Goal: Task Accomplishment & Management: Complete application form

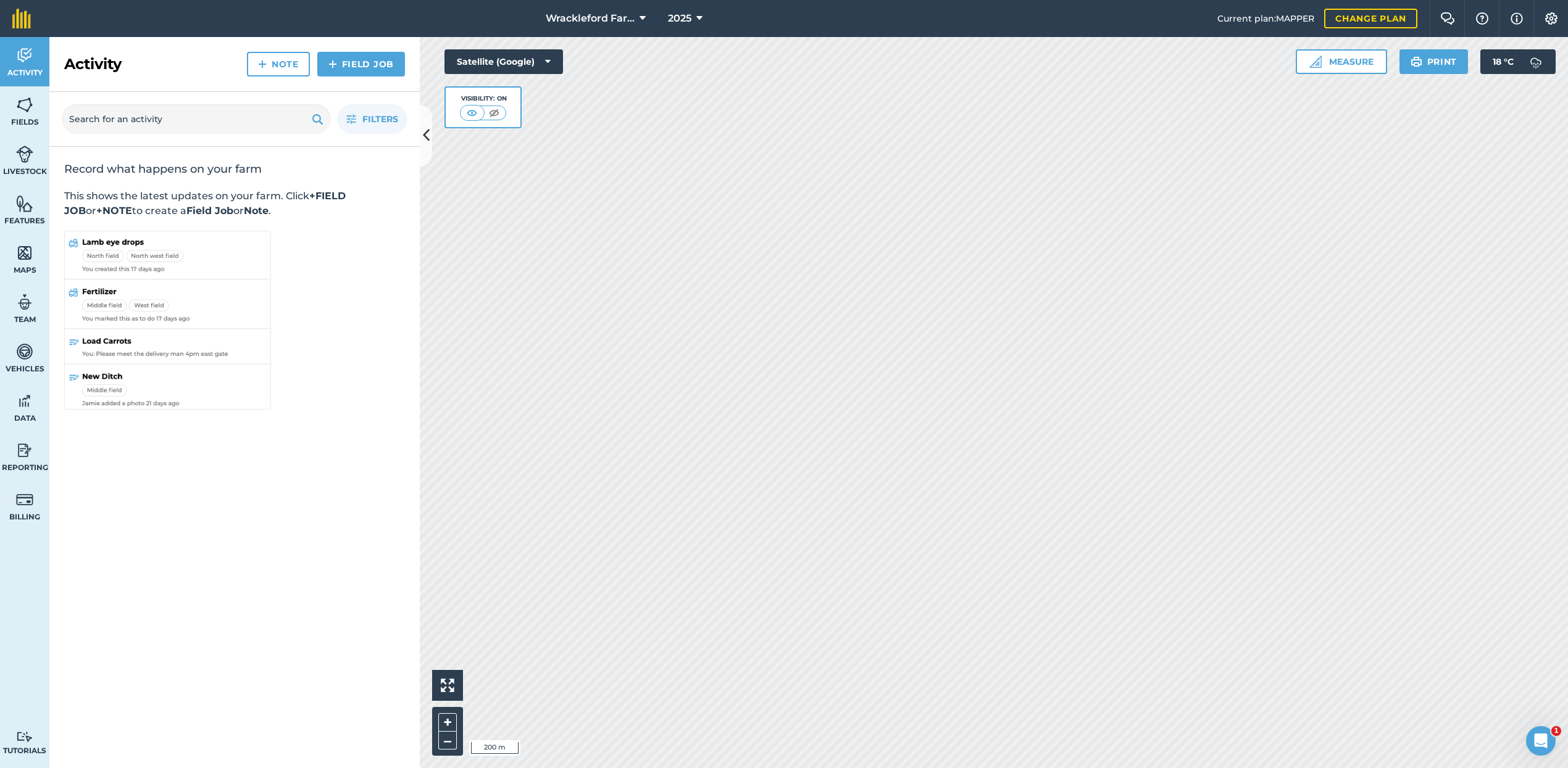
click at [640, 18] on icon at bounding box center [643, 18] width 6 height 15
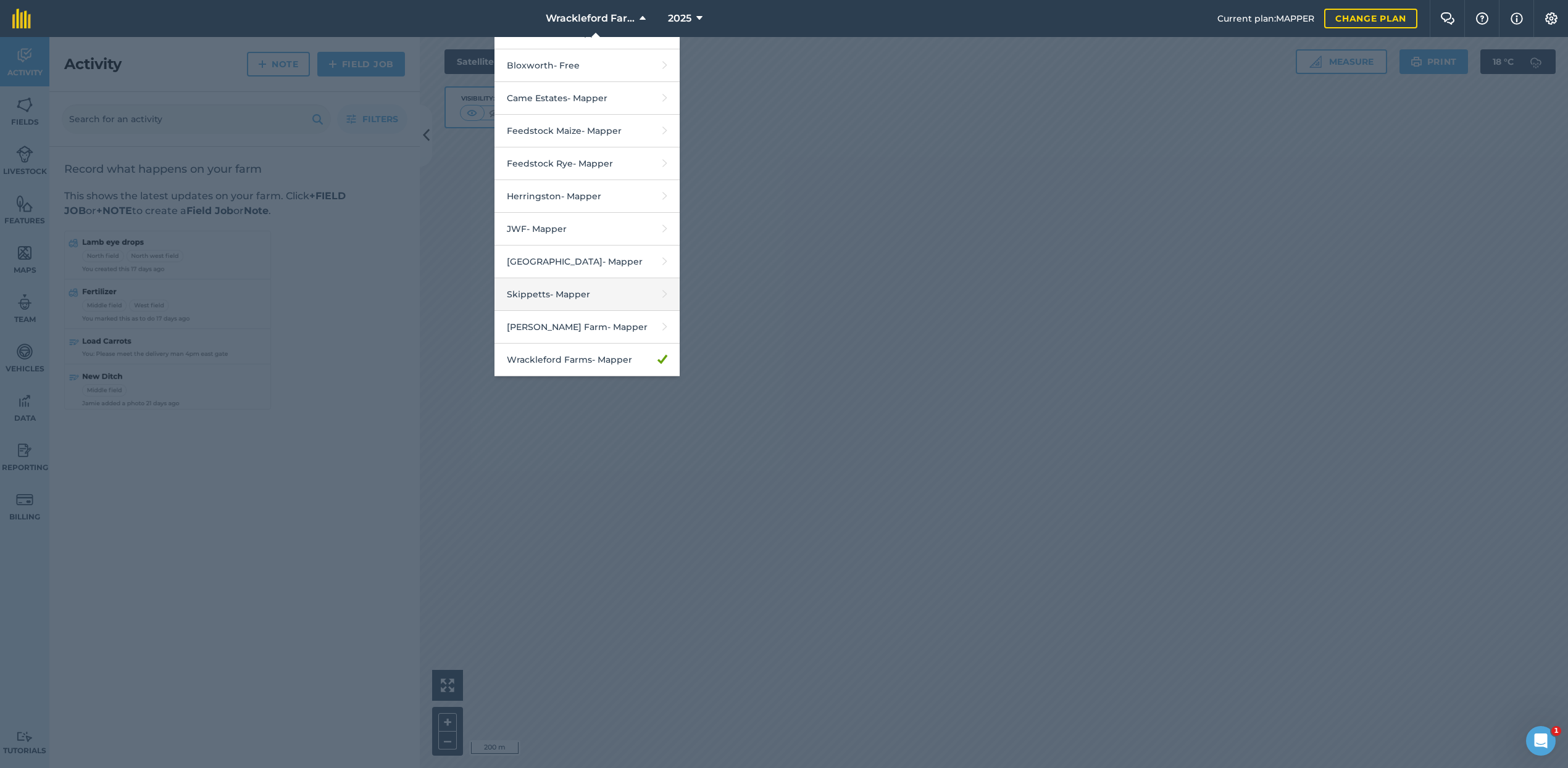
scroll to position [121, 0]
click at [600, 325] on link "[PERSON_NAME] Farm - Mapper" at bounding box center [587, 328] width 186 height 33
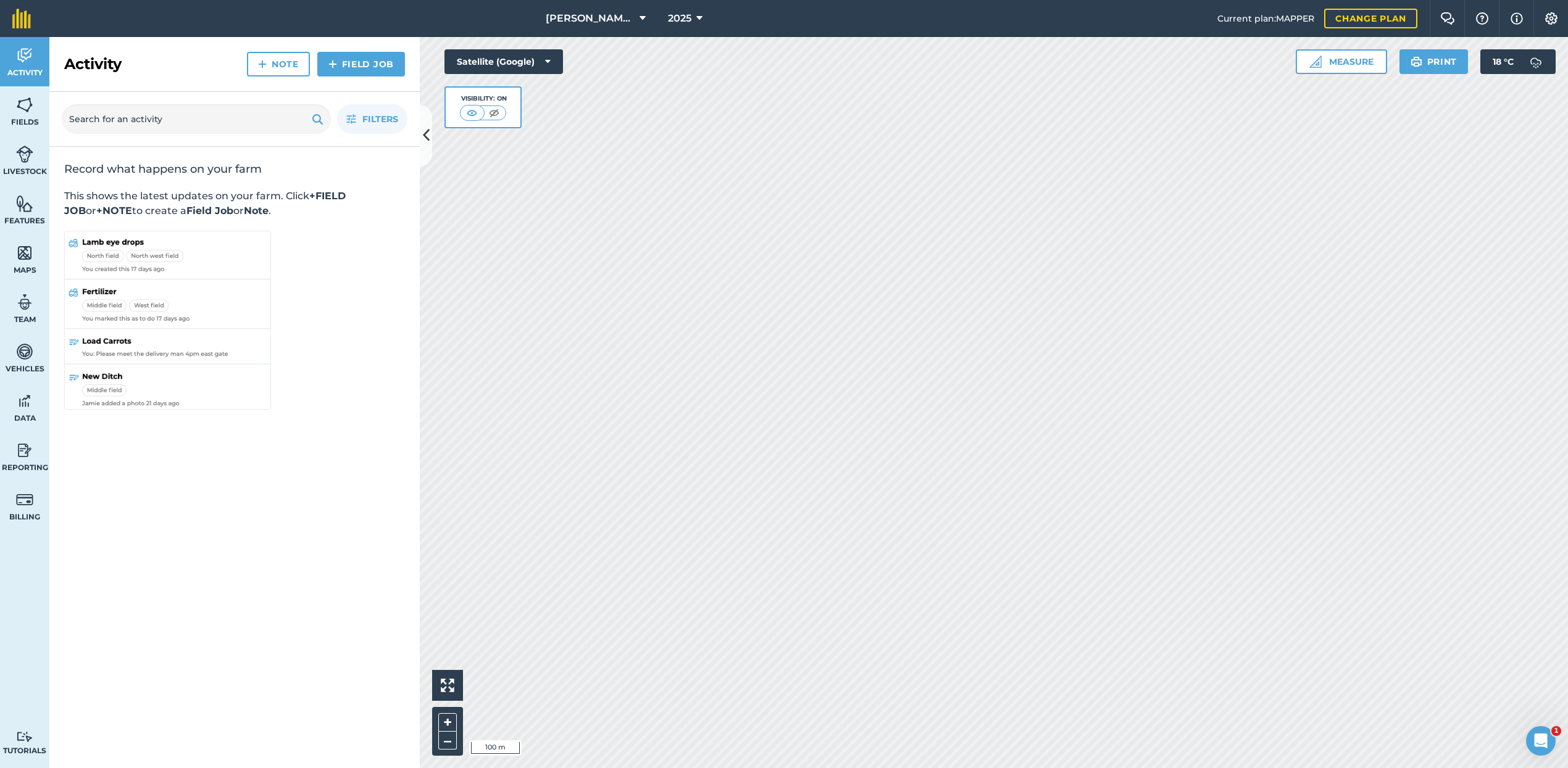
click at [474, 113] on img at bounding box center [472, 112] width 16 height 12
click at [495, 112] on img at bounding box center [494, 112] width 16 height 12
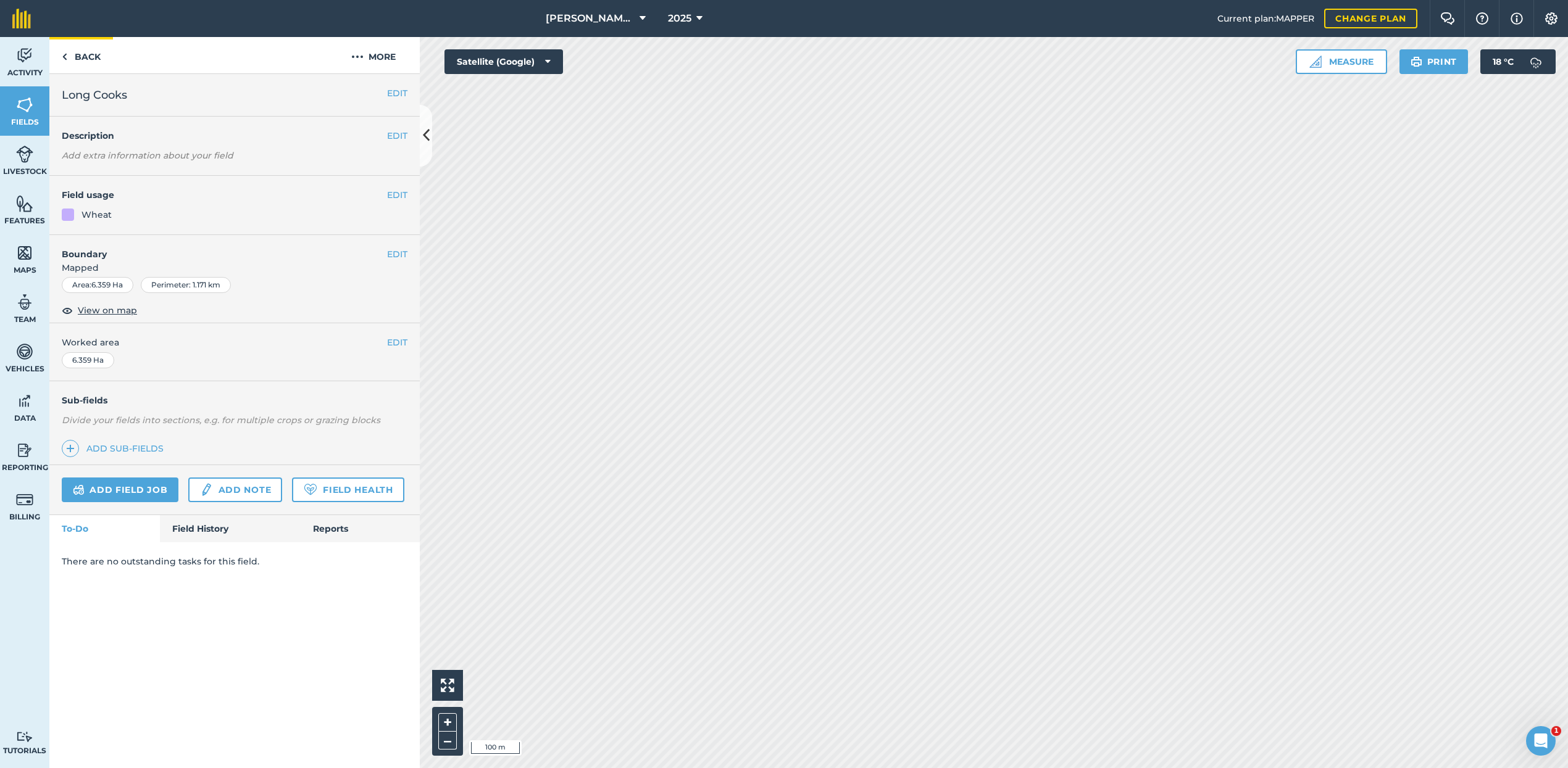
click at [82, 58] on link "Back" at bounding box center [80, 55] width 63 height 36
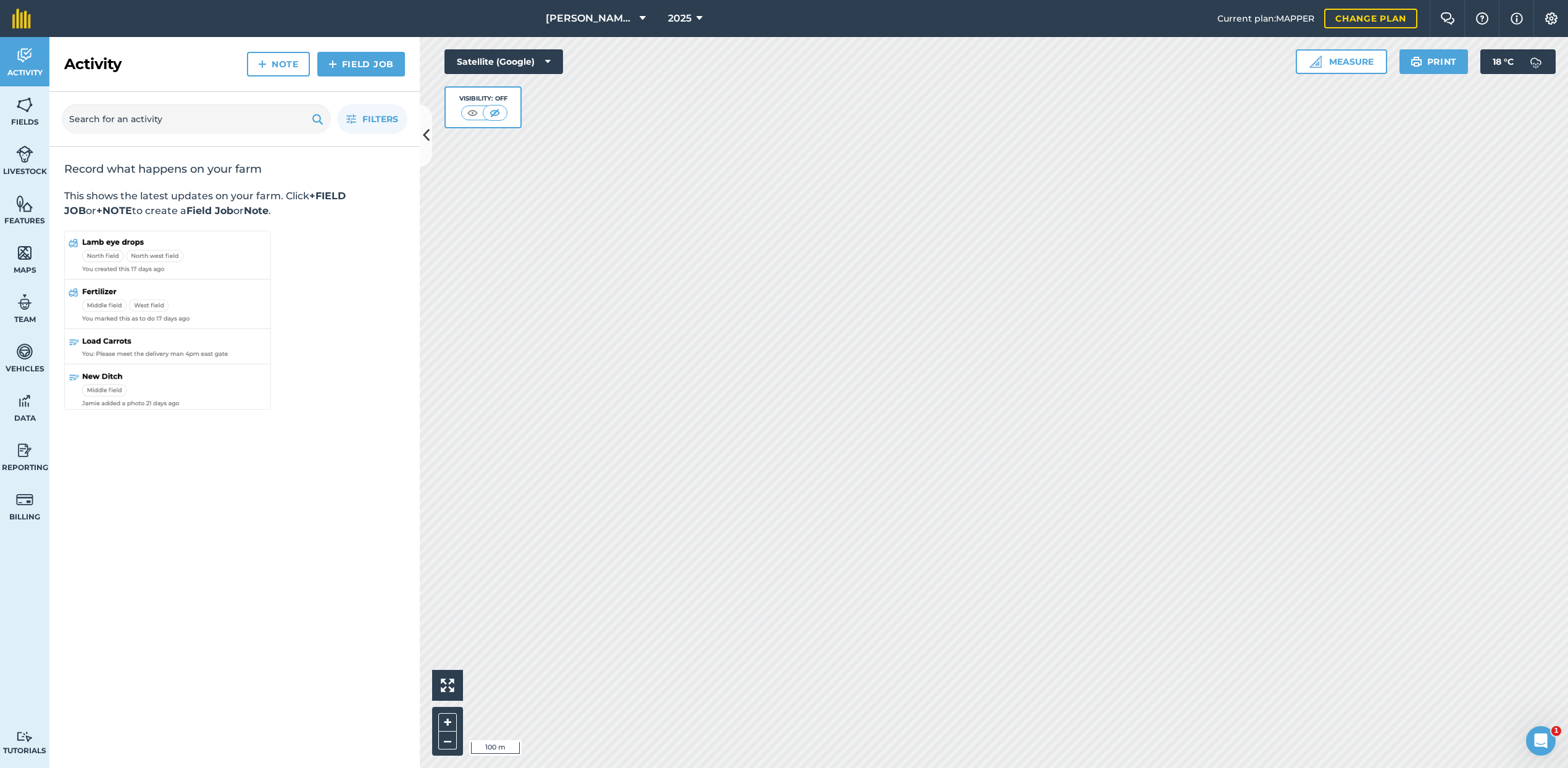
click at [26, 107] on img at bounding box center [25, 105] width 17 height 18
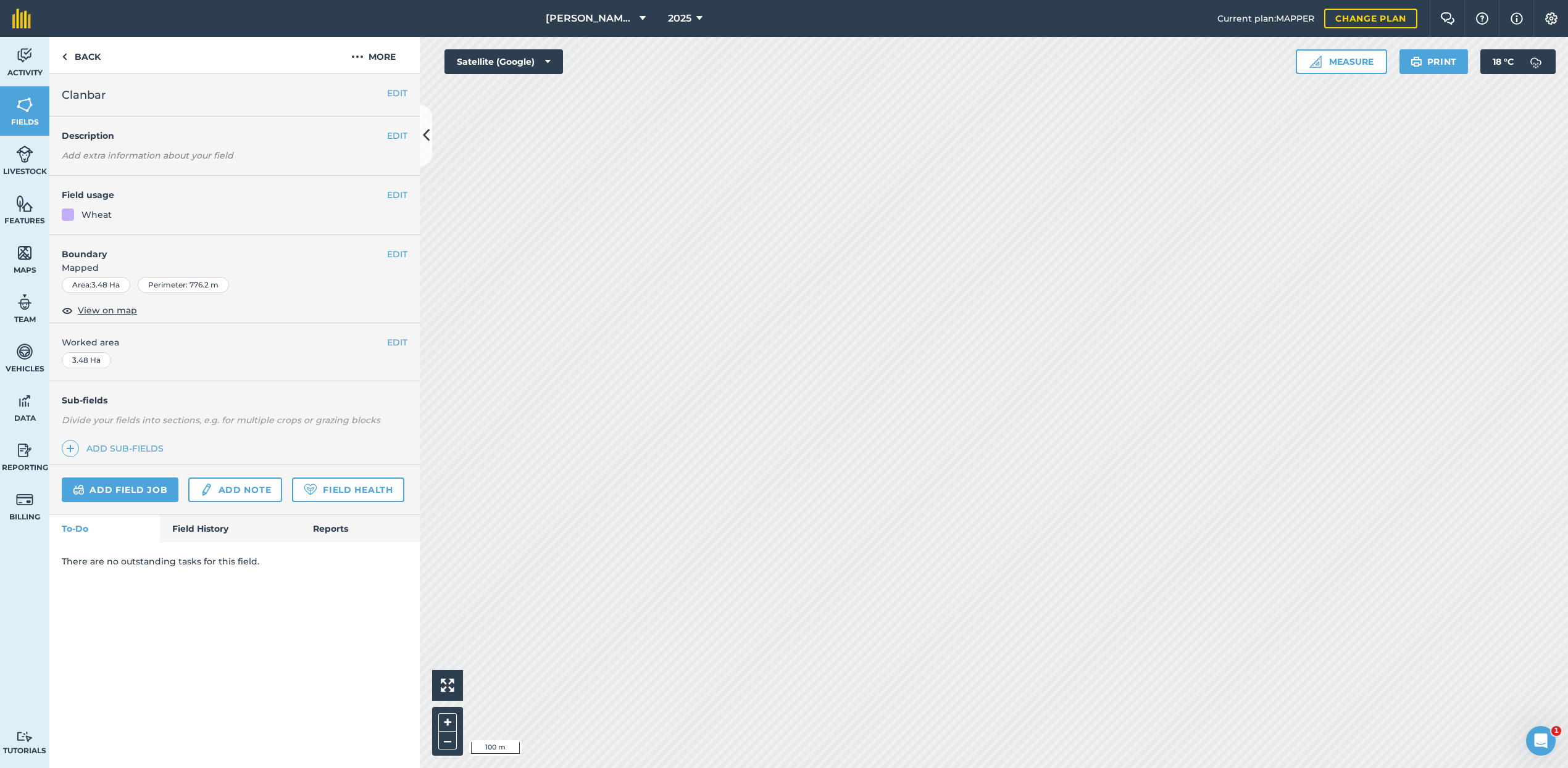
click at [685, 11] on button "2025" at bounding box center [685, 18] width 45 height 37
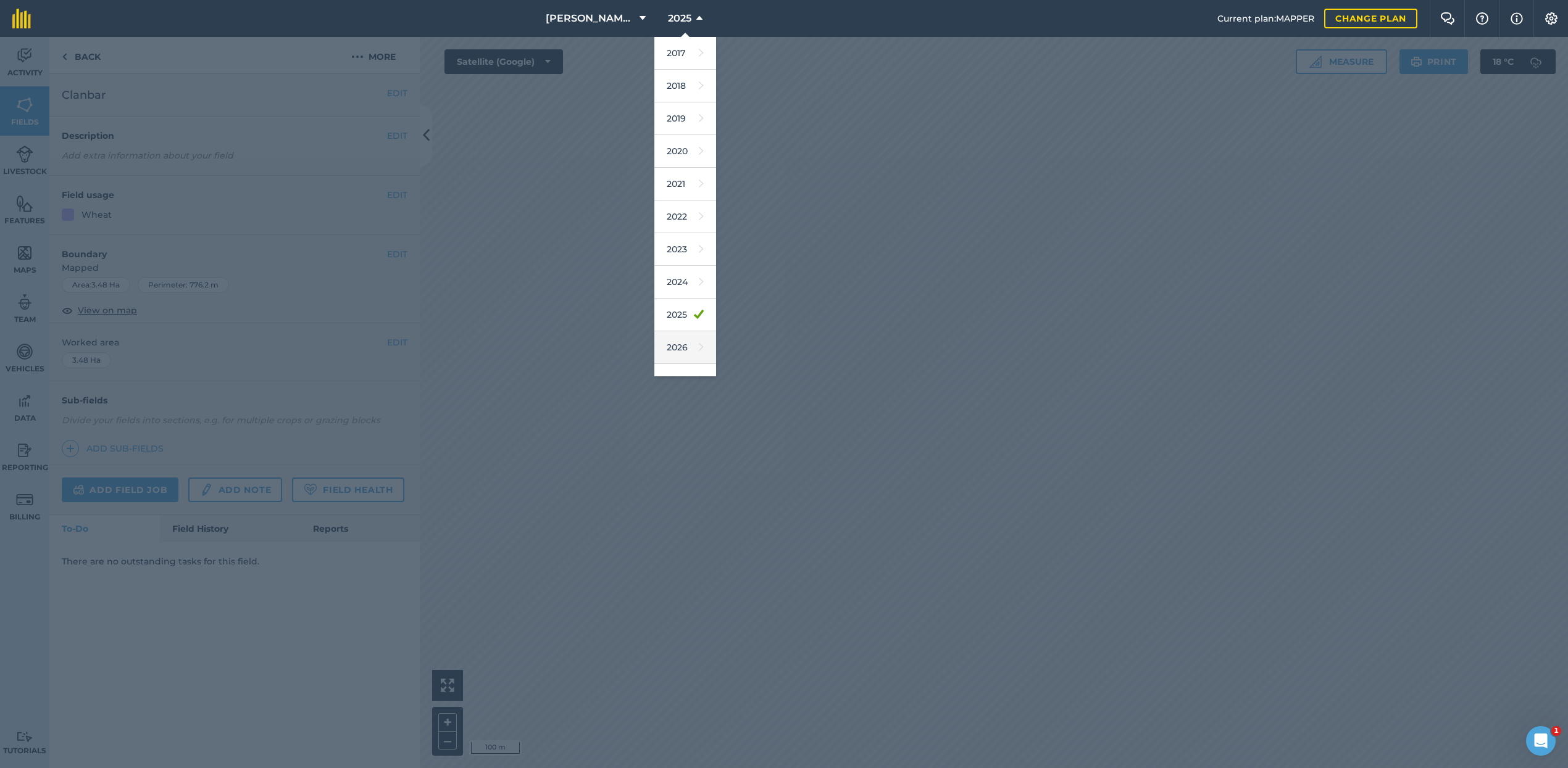
click at [679, 340] on link "2026" at bounding box center [685, 347] width 62 height 33
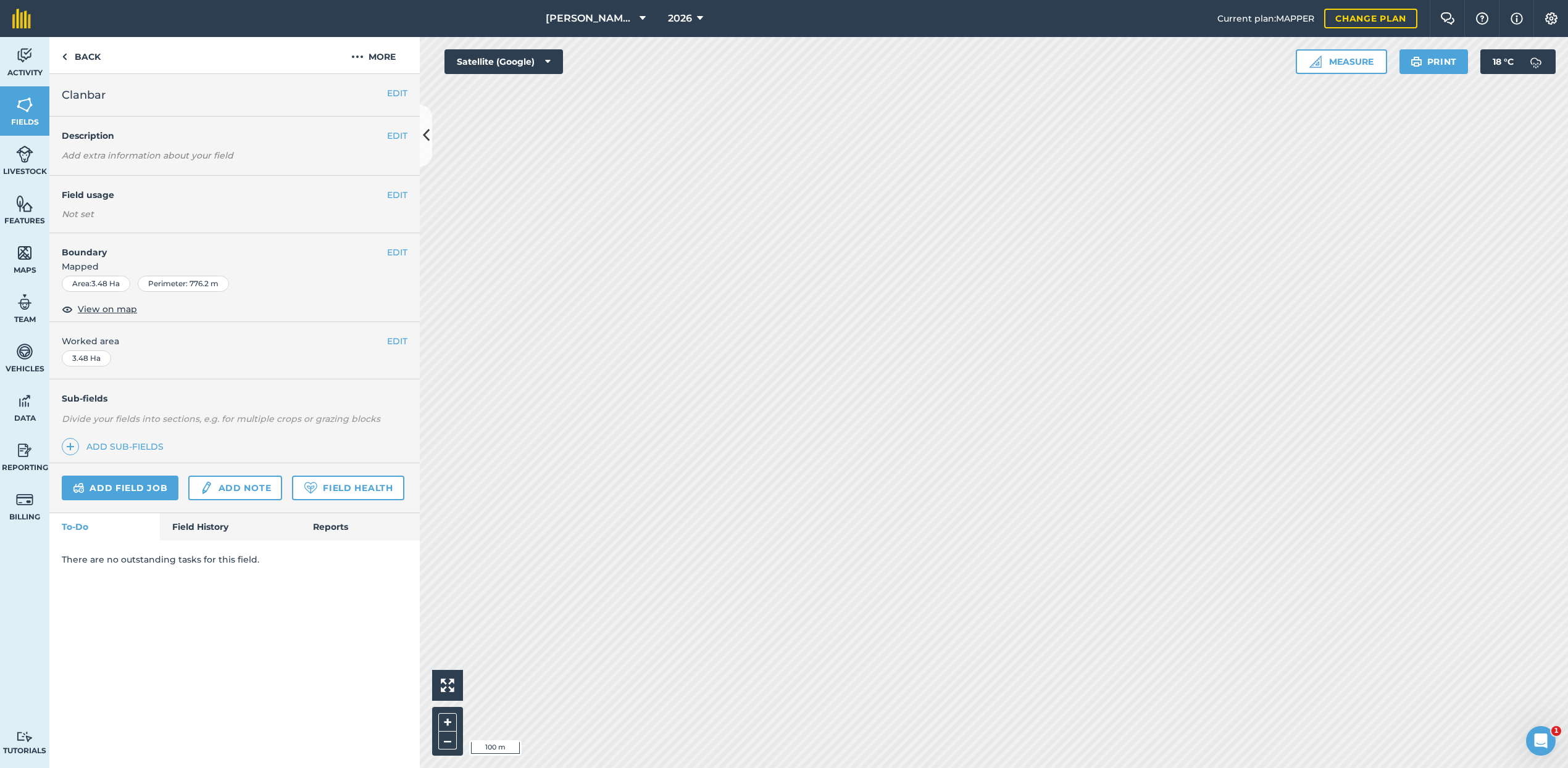
click at [399, 193] on button "EDIT" at bounding box center [397, 195] width 21 height 13
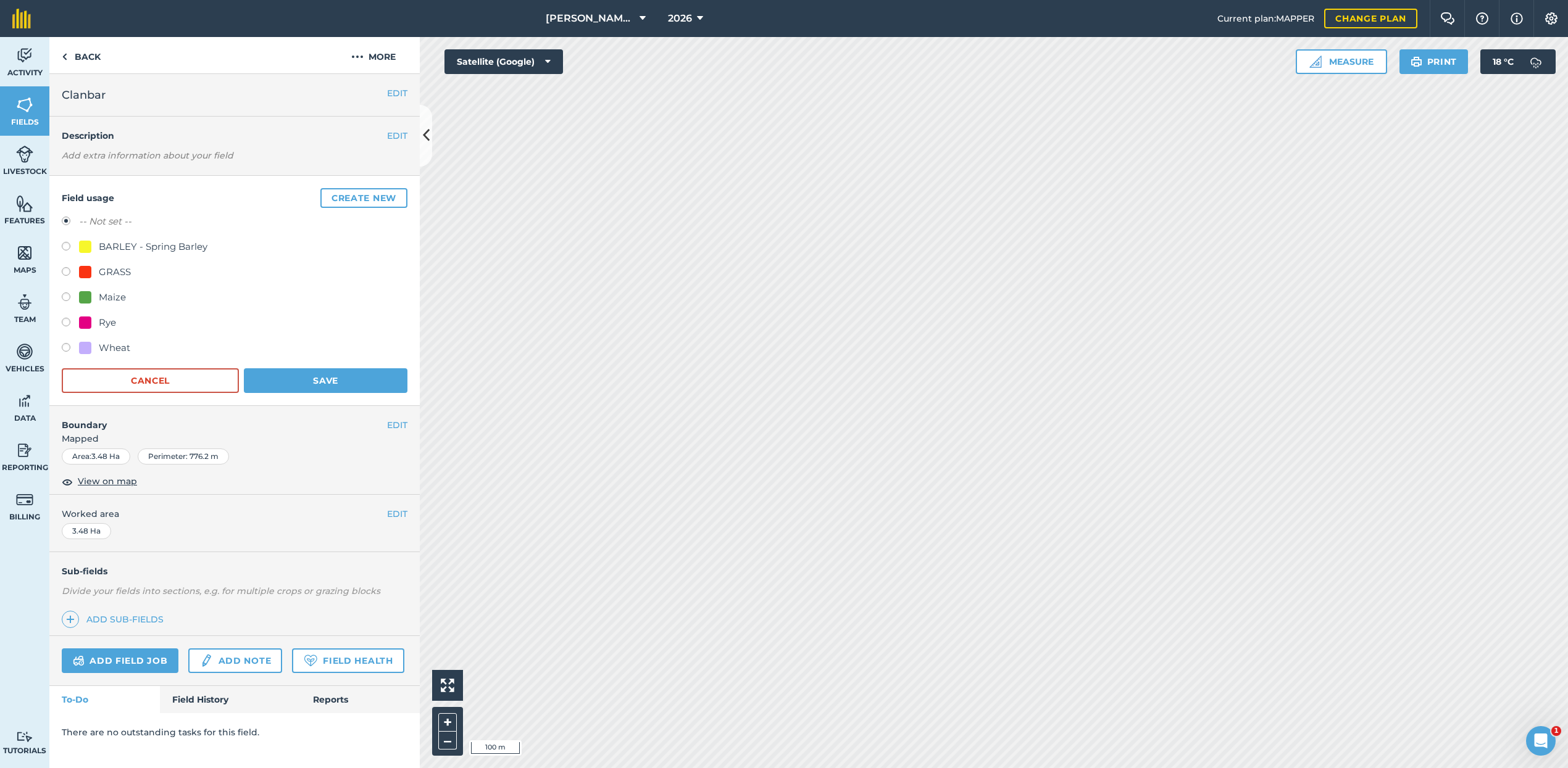
drag, startPoint x: 68, startPoint y: 297, endPoint x: 130, endPoint y: 317, distance: 65.1
click at [70, 297] on label at bounding box center [70, 298] width 17 height 12
radio input "true"
radio input "false"
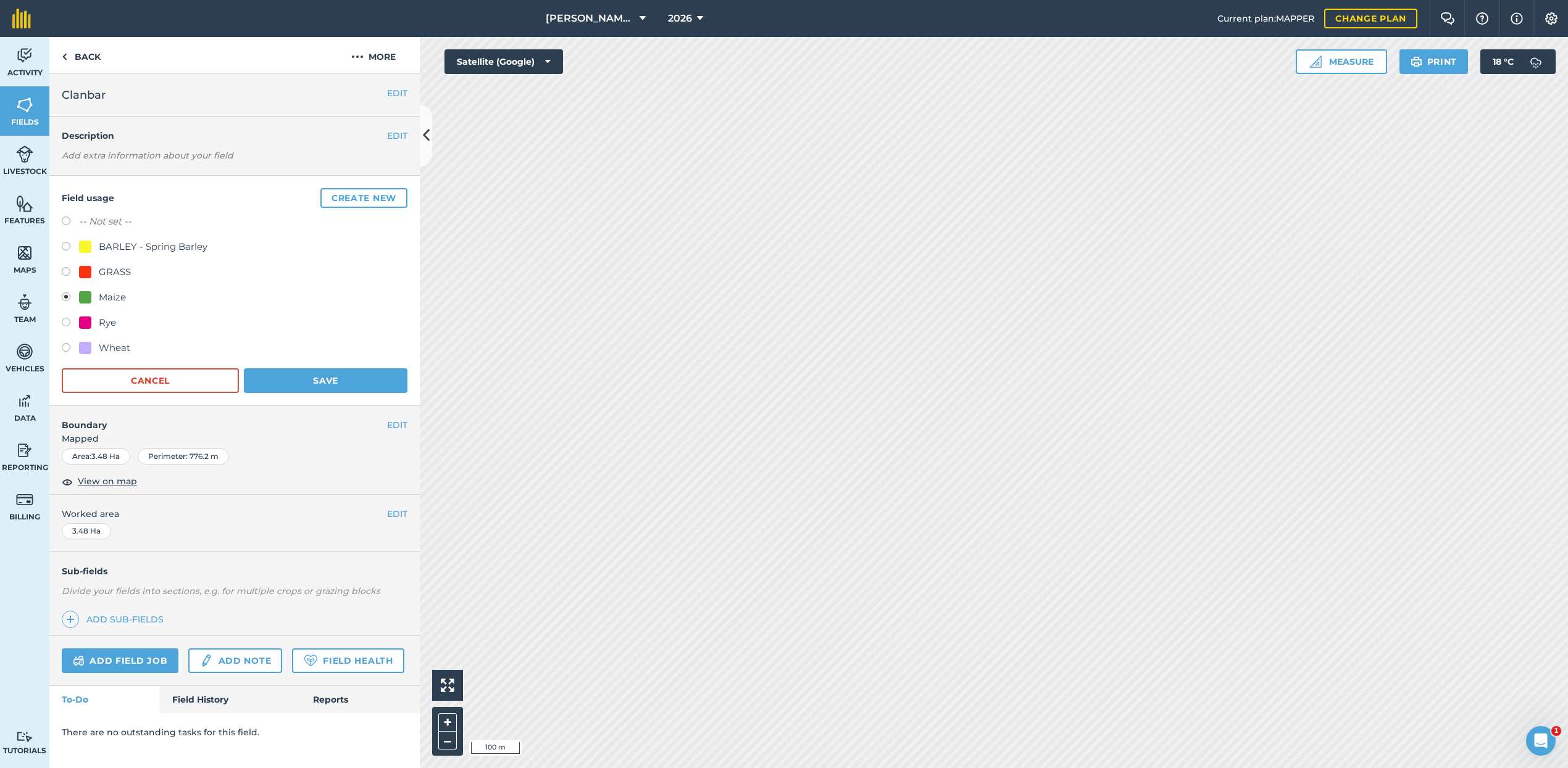
click at [294, 376] on button "Save" at bounding box center [326, 380] width 163 height 25
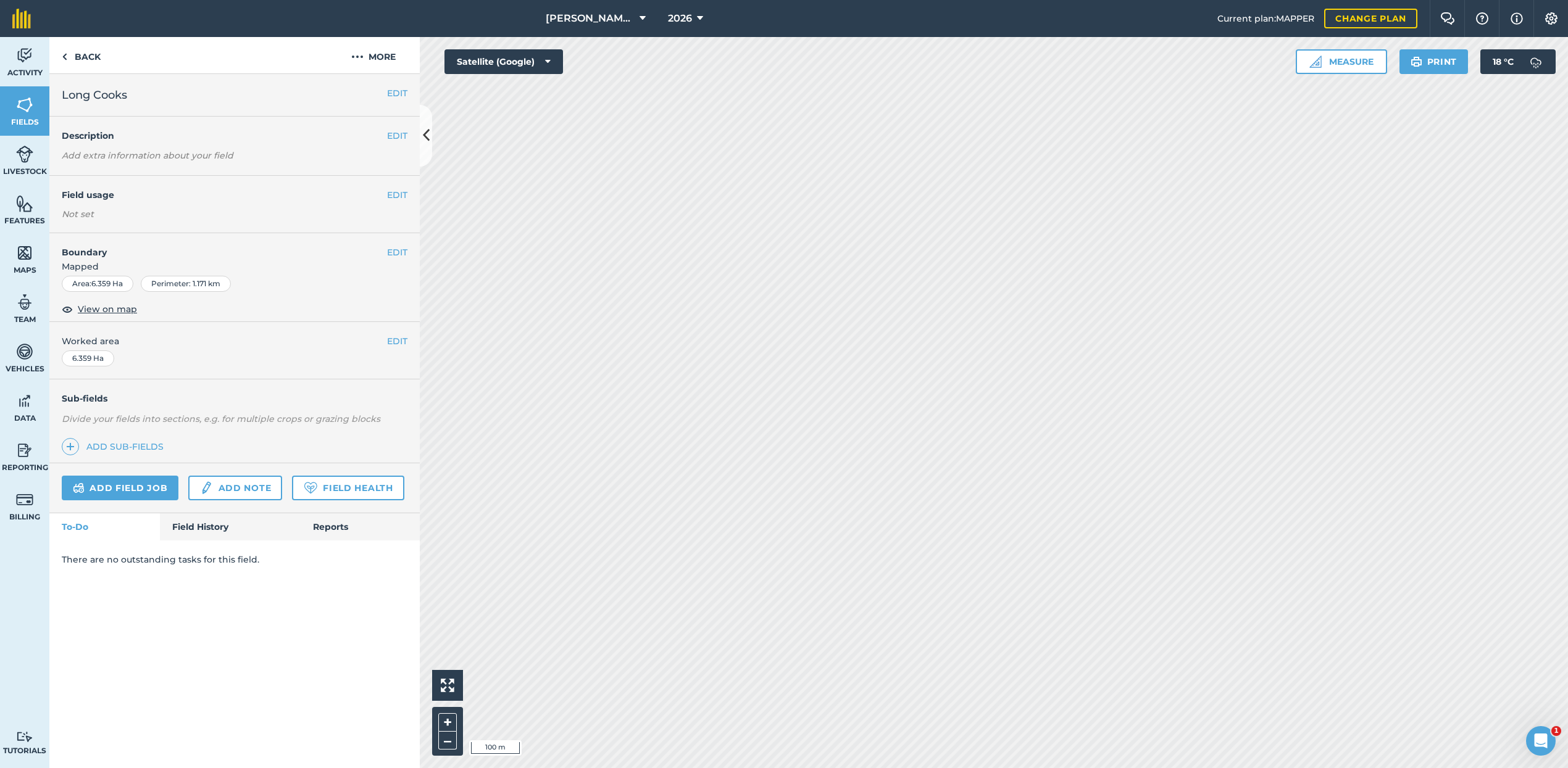
click at [400, 196] on button "EDIT" at bounding box center [397, 195] width 21 height 13
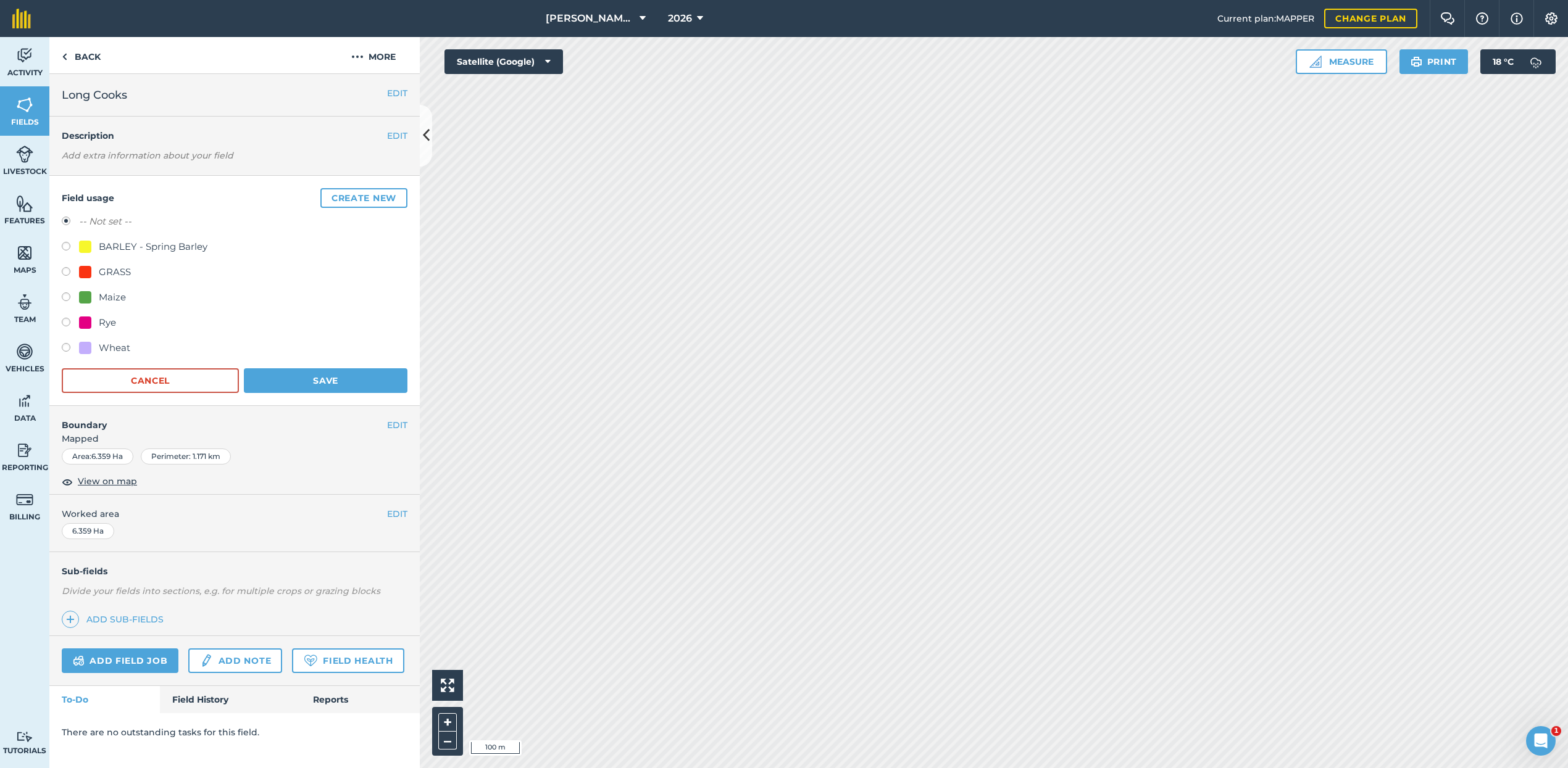
drag, startPoint x: 65, startPoint y: 296, endPoint x: 114, endPoint y: 308, distance: 50.4
click at [68, 297] on label at bounding box center [70, 298] width 17 height 12
radio input "true"
radio input "false"
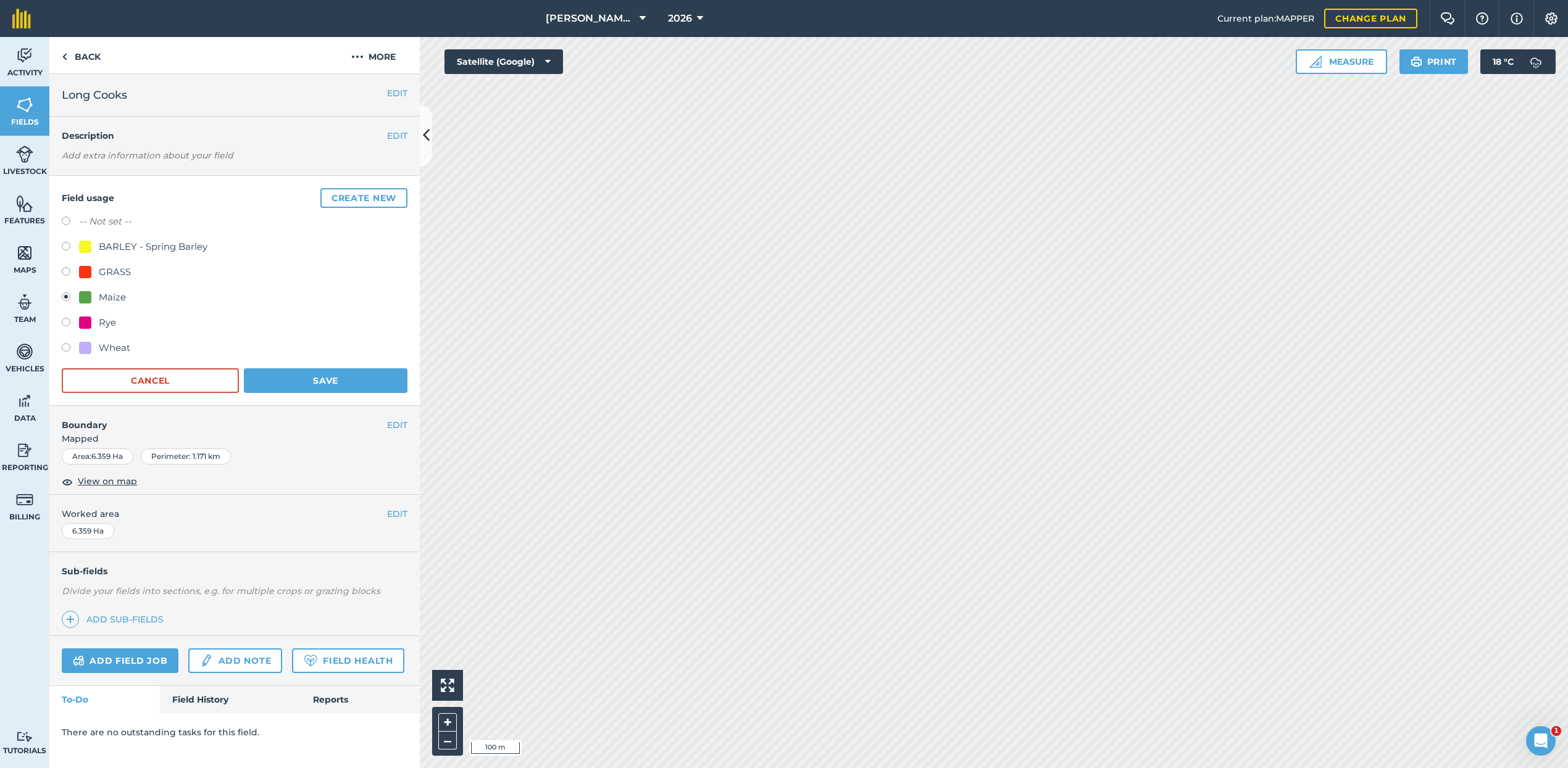
click at [302, 380] on button "Save" at bounding box center [326, 380] width 163 height 25
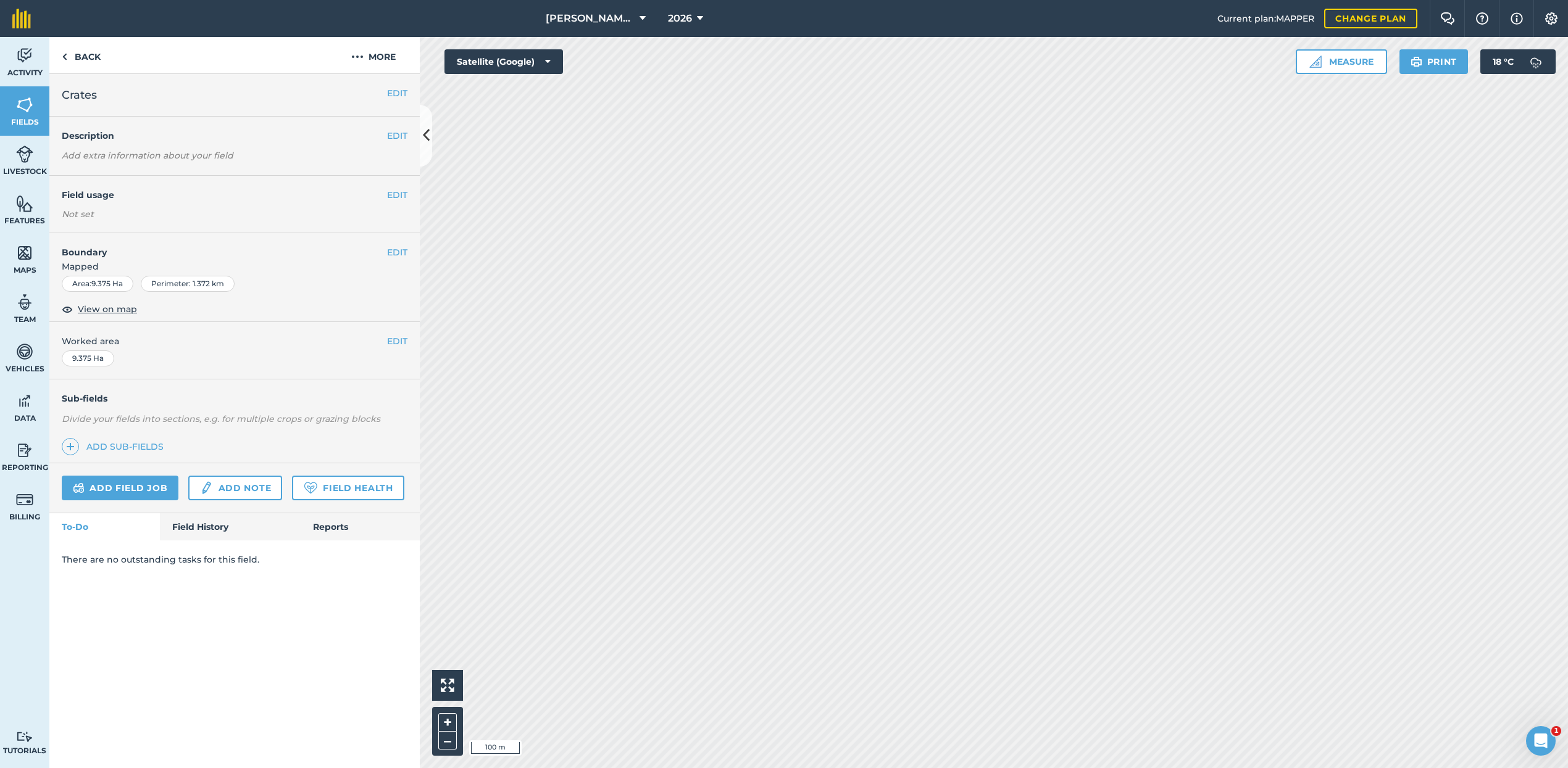
click at [392, 192] on button "EDIT" at bounding box center [397, 195] width 21 height 13
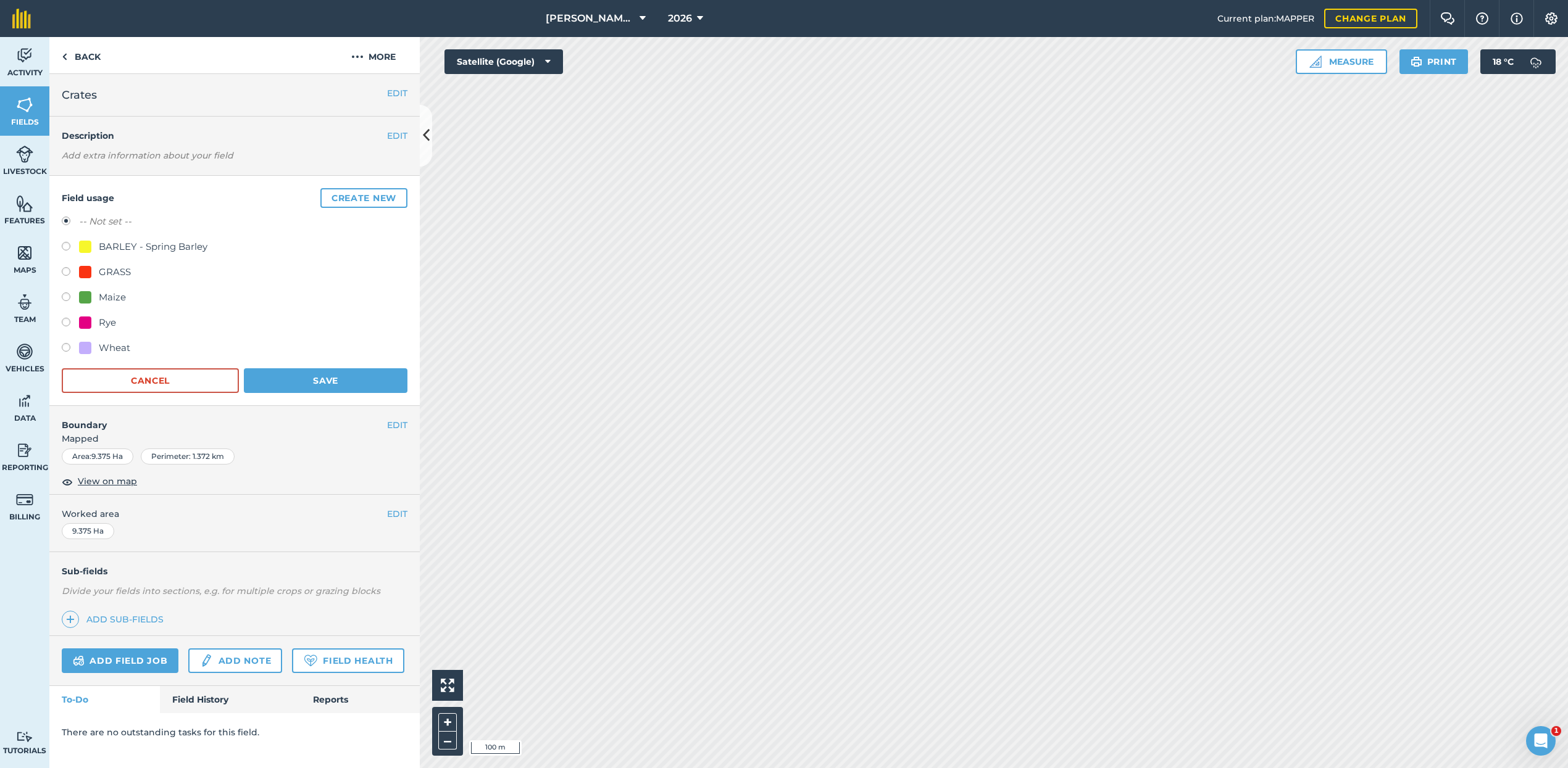
click at [68, 293] on label at bounding box center [70, 298] width 17 height 12
radio input "true"
radio input "false"
click at [367, 378] on button "Save" at bounding box center [326, 380] width 163 height 25
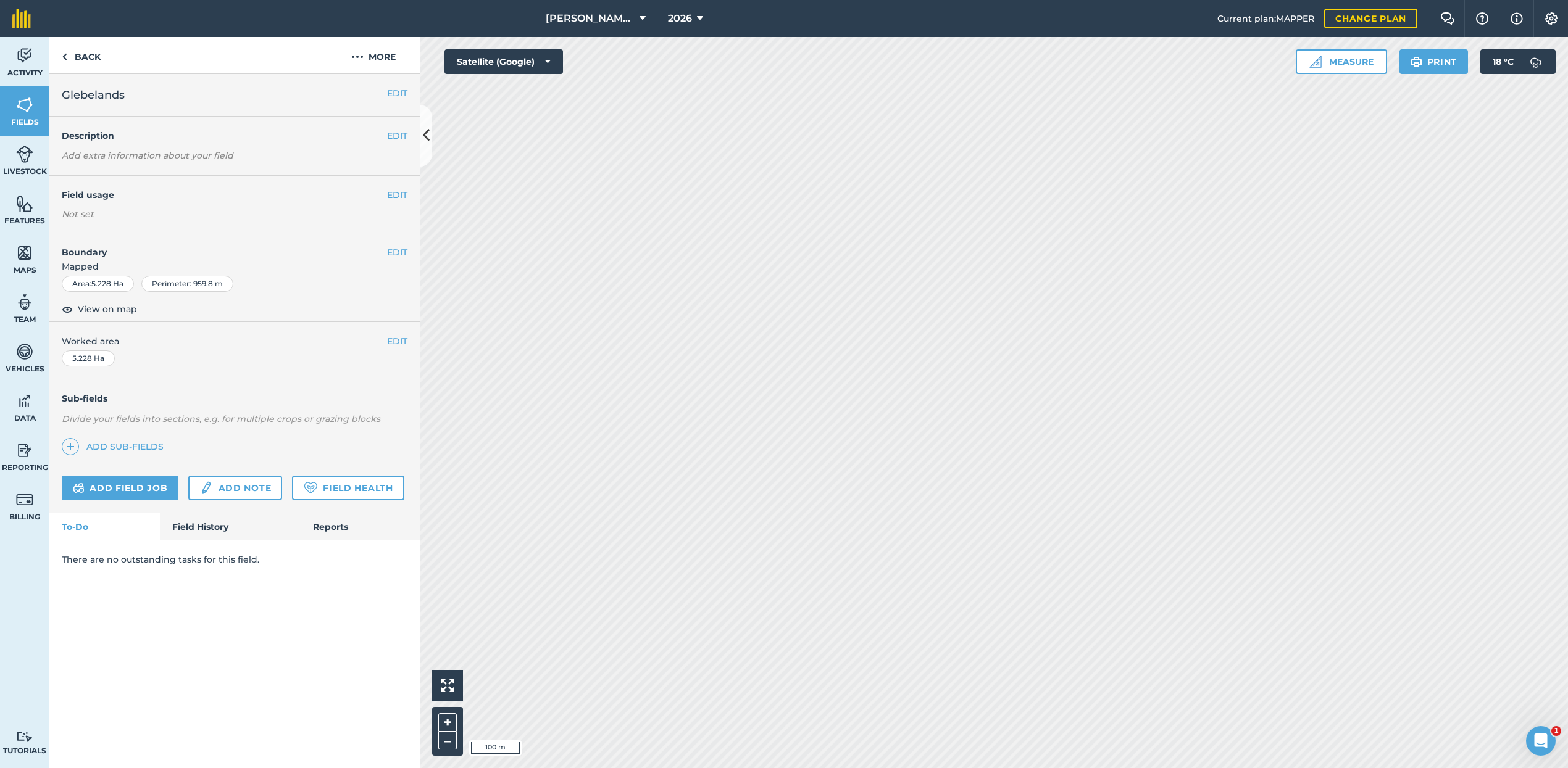
click at [401, 188] on button "EDIT" at bounding box center [397, 195] width 21 height 13
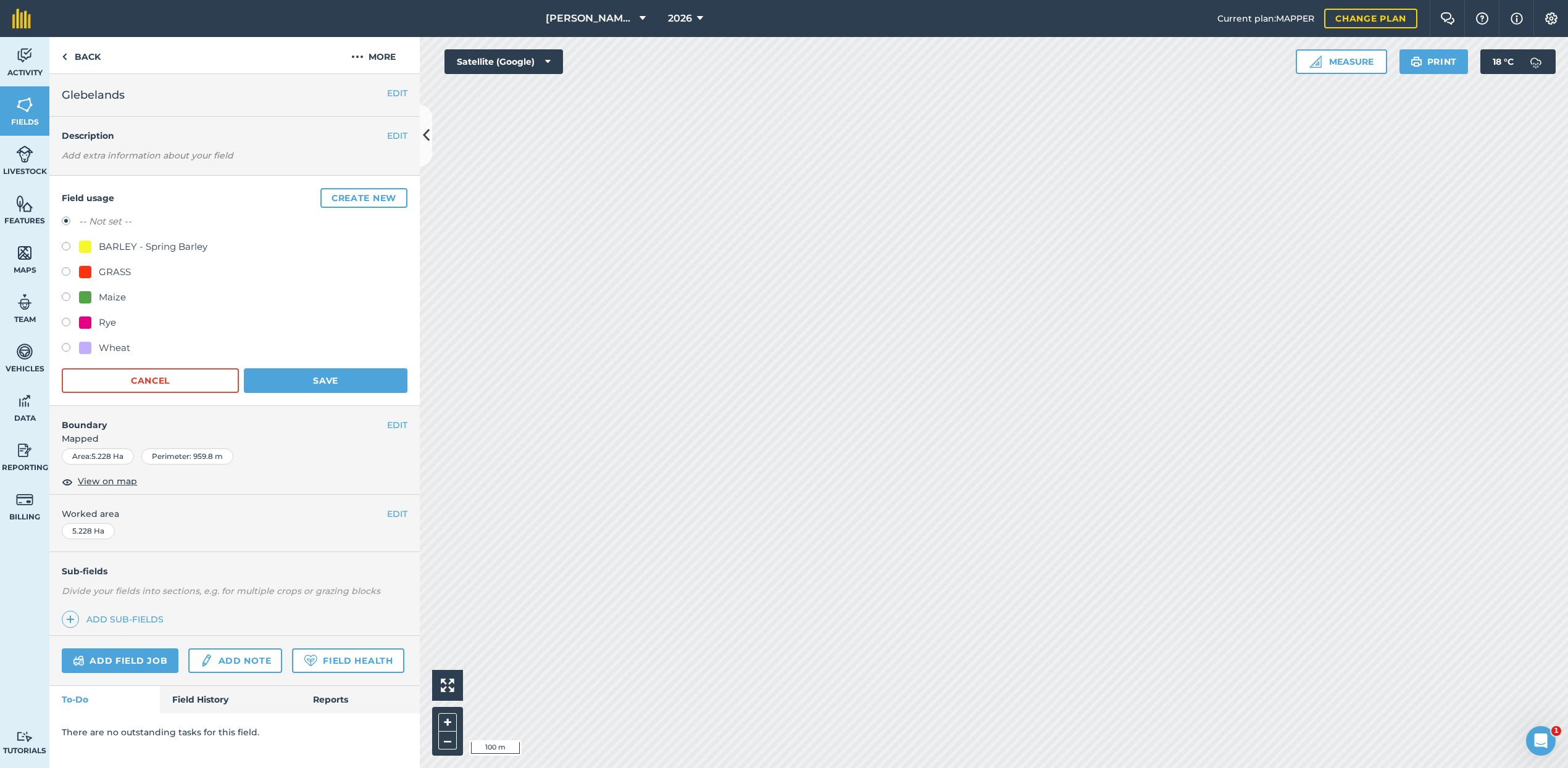
click at [65, 296] on label at bounding box center [70, 298] width 17 height 12
radio input "true"
radio input "false"
click at [323, 373] on button "Save" at bounding box center [326, 380] width 163 height 25
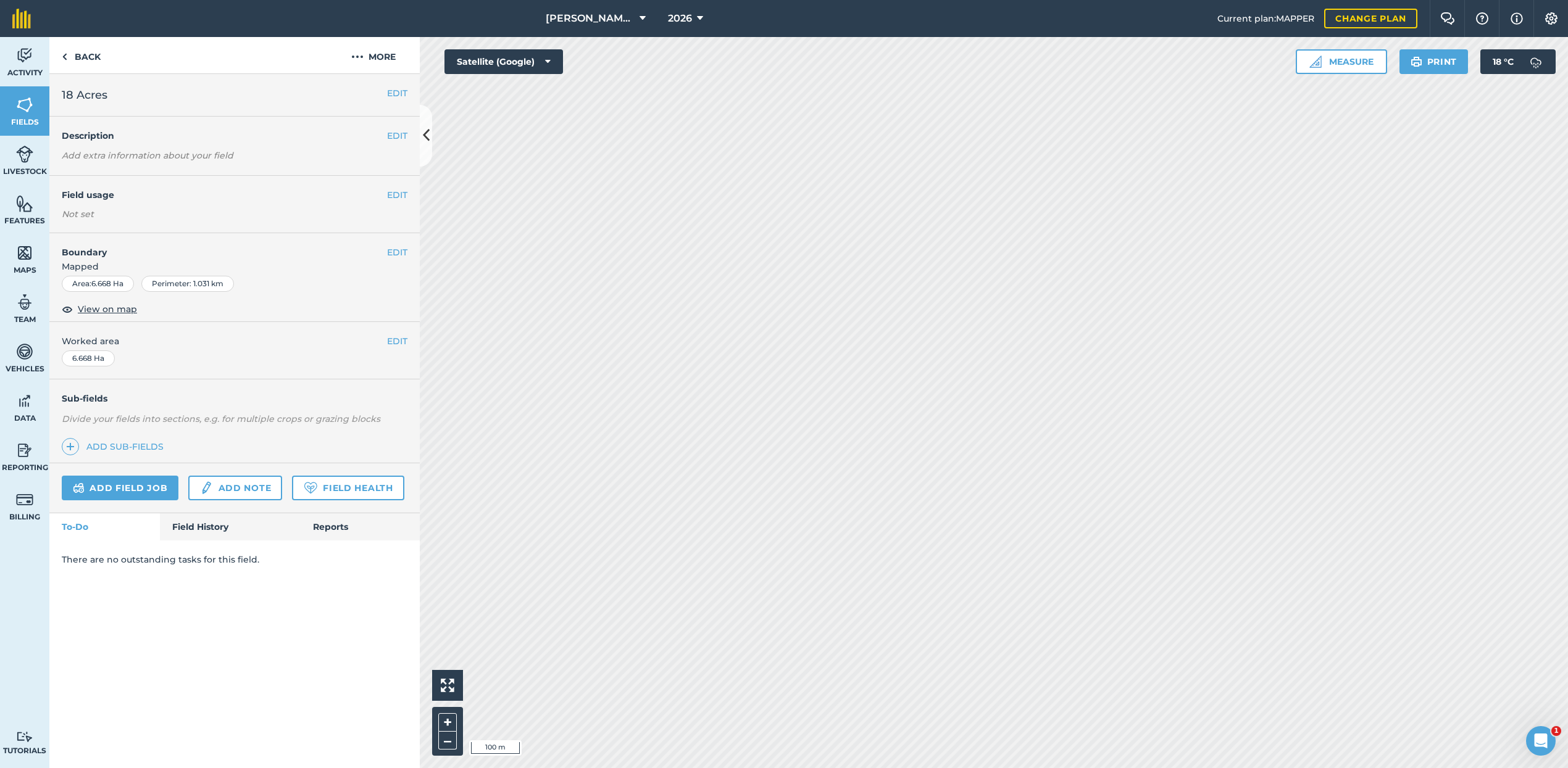
click at [397, 195] on button "EDIT" at bounding box center [397, 195] width 21 height 13
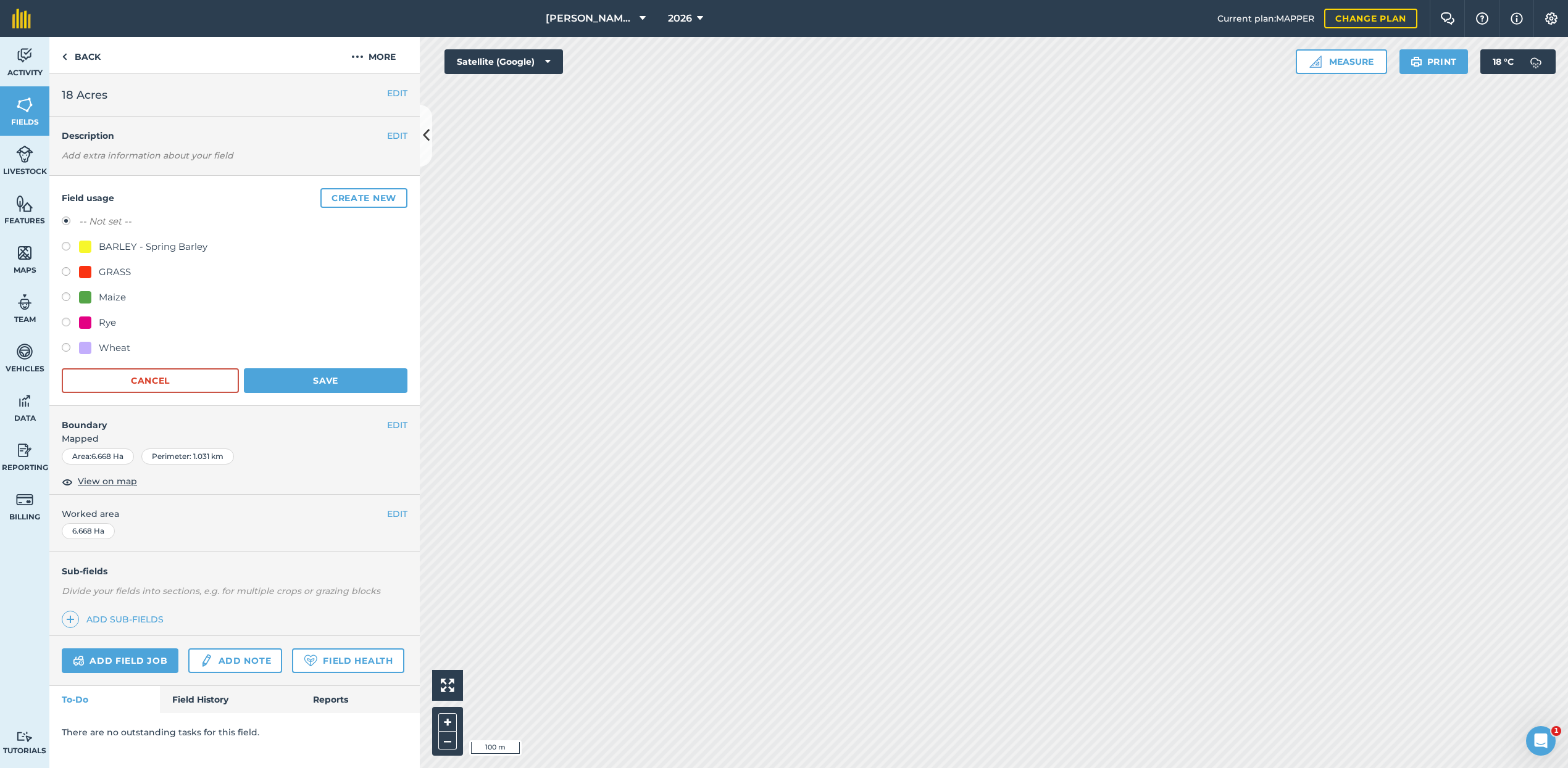
drag, startPoint x: 68, startPoint y: 295, endPoint x: 233, endPoint y: 335, distance: 169.8
click at [80, 298] on div "Maize" at bounding box center [235, 298] width 345 height 18
drag, startPoint x: 66, startPoint y: 296, endPoint x: 141, endPoint y: 329, distance: 81.9
click at [66, 296] on label at bounding box center [70, 298] width 17 height 12
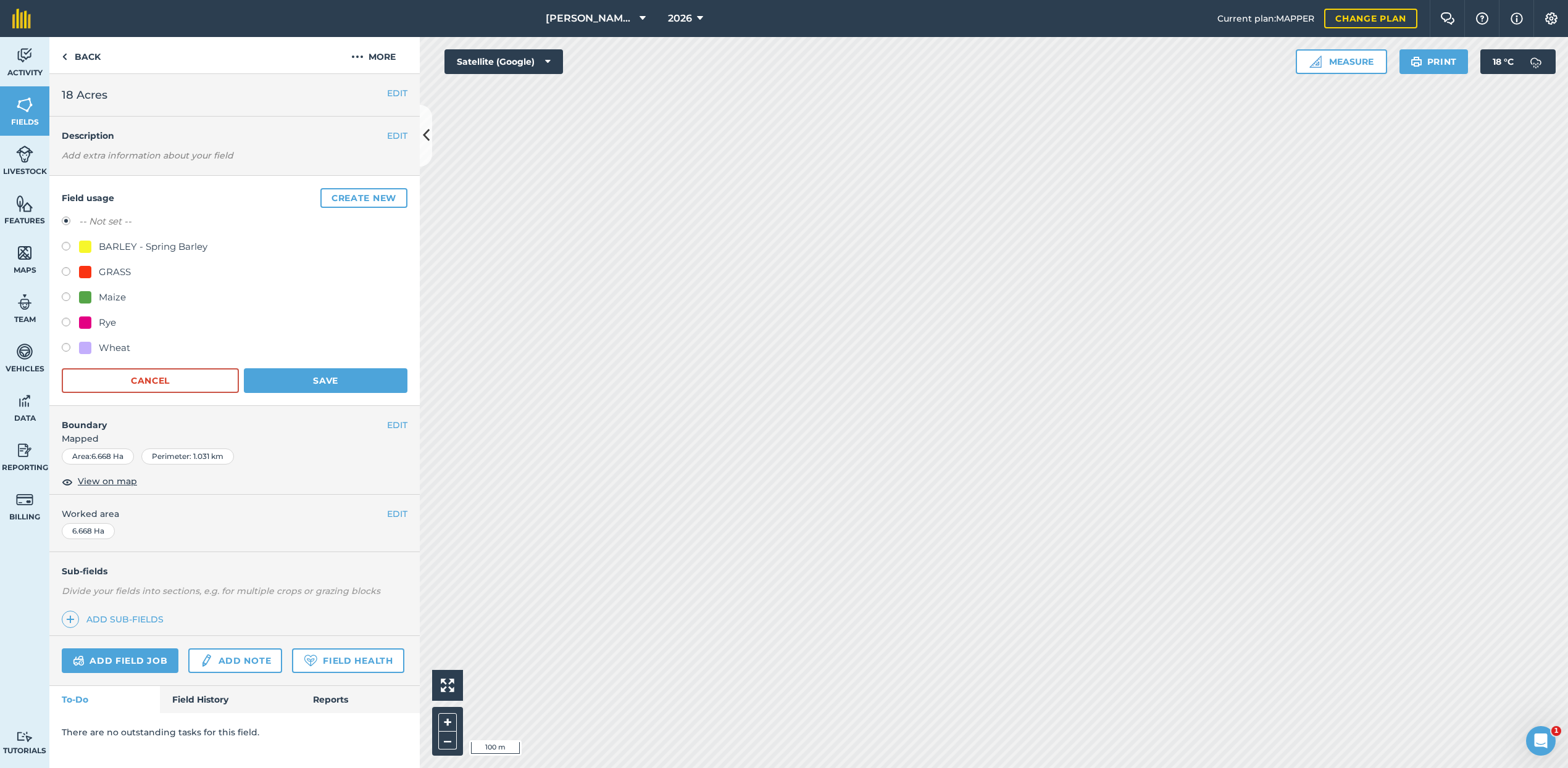
radio input "true"
radio input "false"
click at [294, 376] on button "Save" at bounding box center [326, 380] width 163 height 25
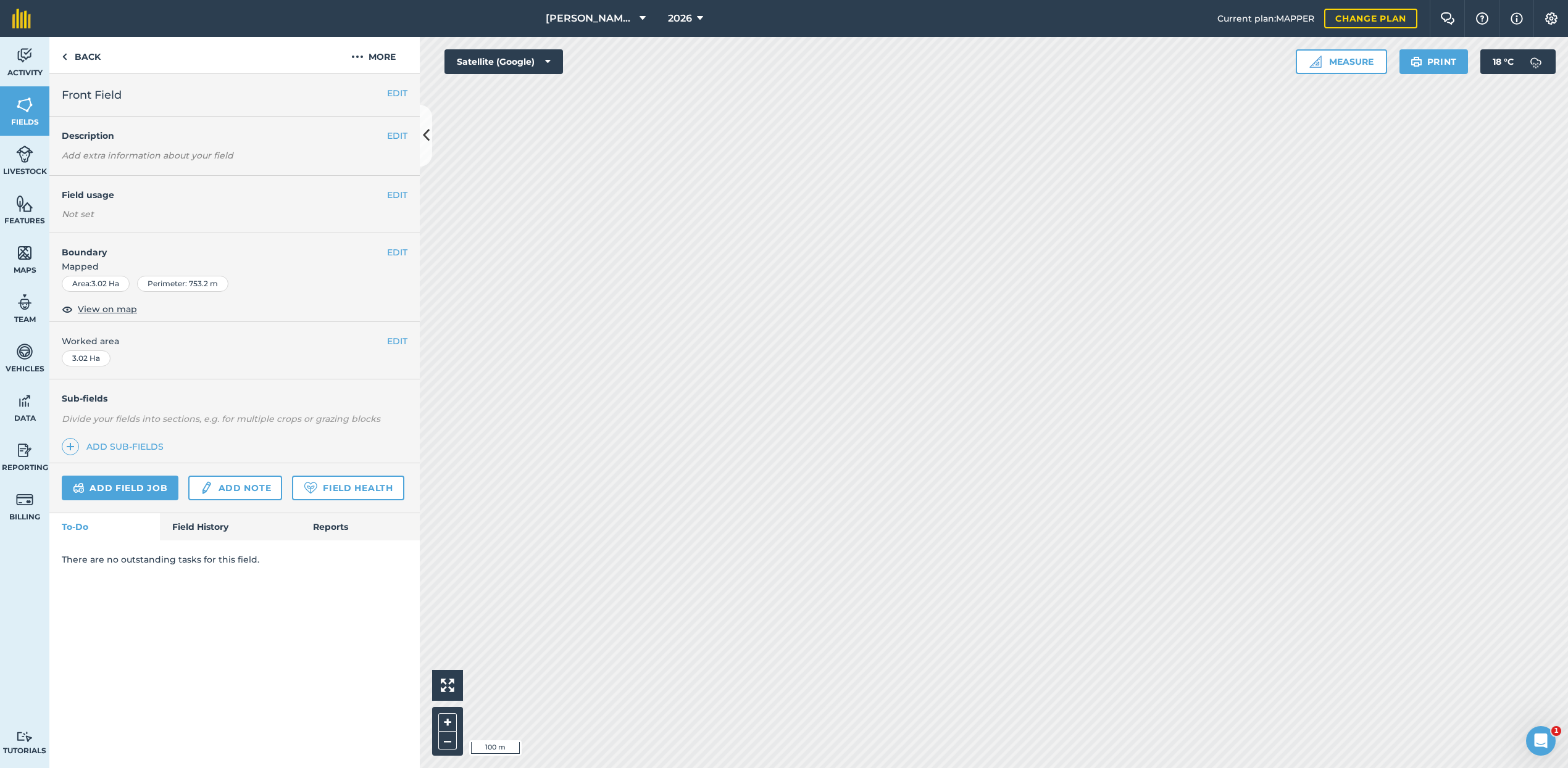
click at [397, 195] on button "EDIT" at bounding box center [397, 195] width 21 height 13
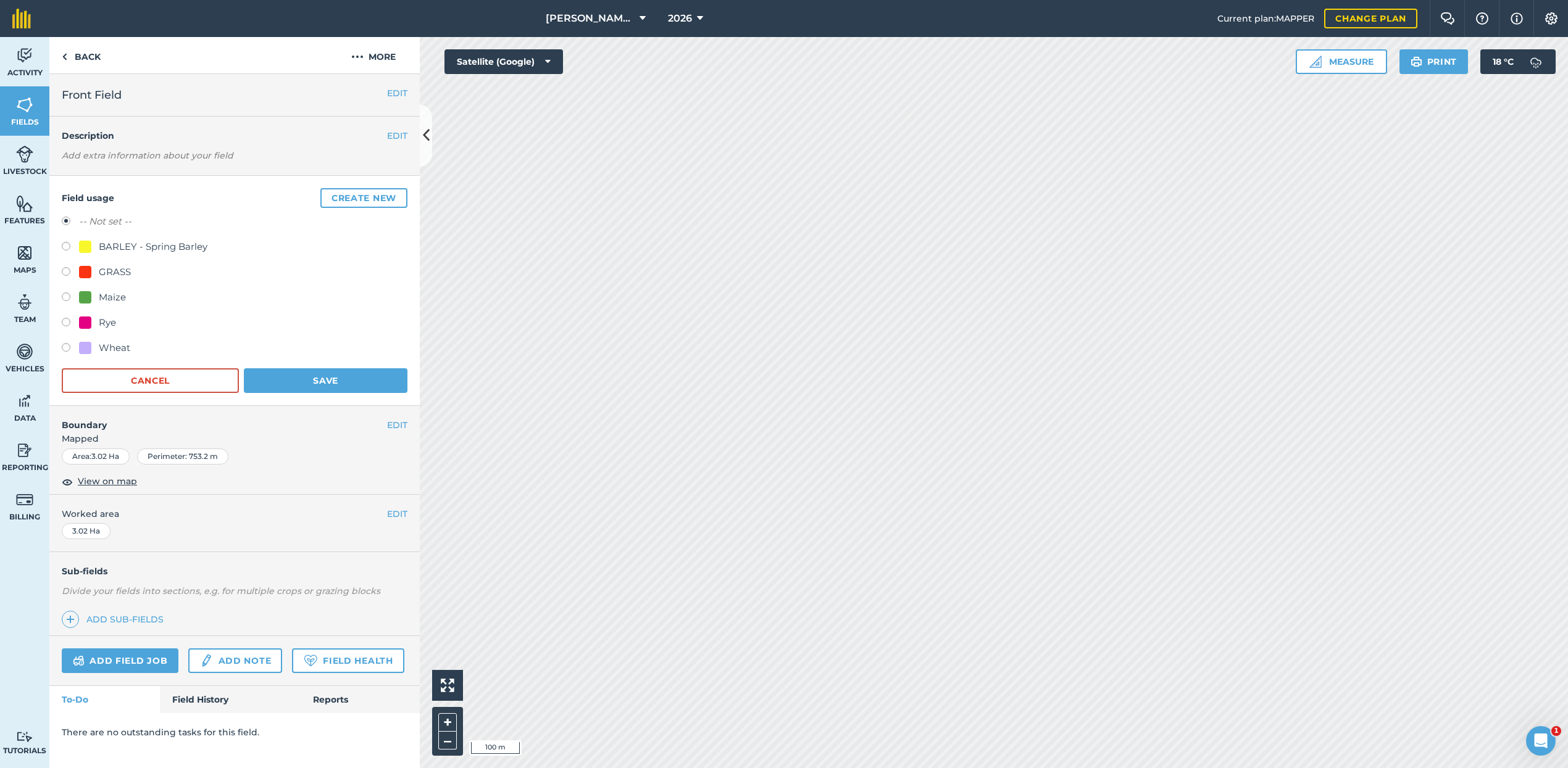
drag, startPoint x: 65, startPoint y: 295, endPoint x: 79, endPoint y: 299, distance: 14.6
click at [65, 295] on label at bounding box center [70, 298] width 17 height 12
radio input "true"
radio input "false"
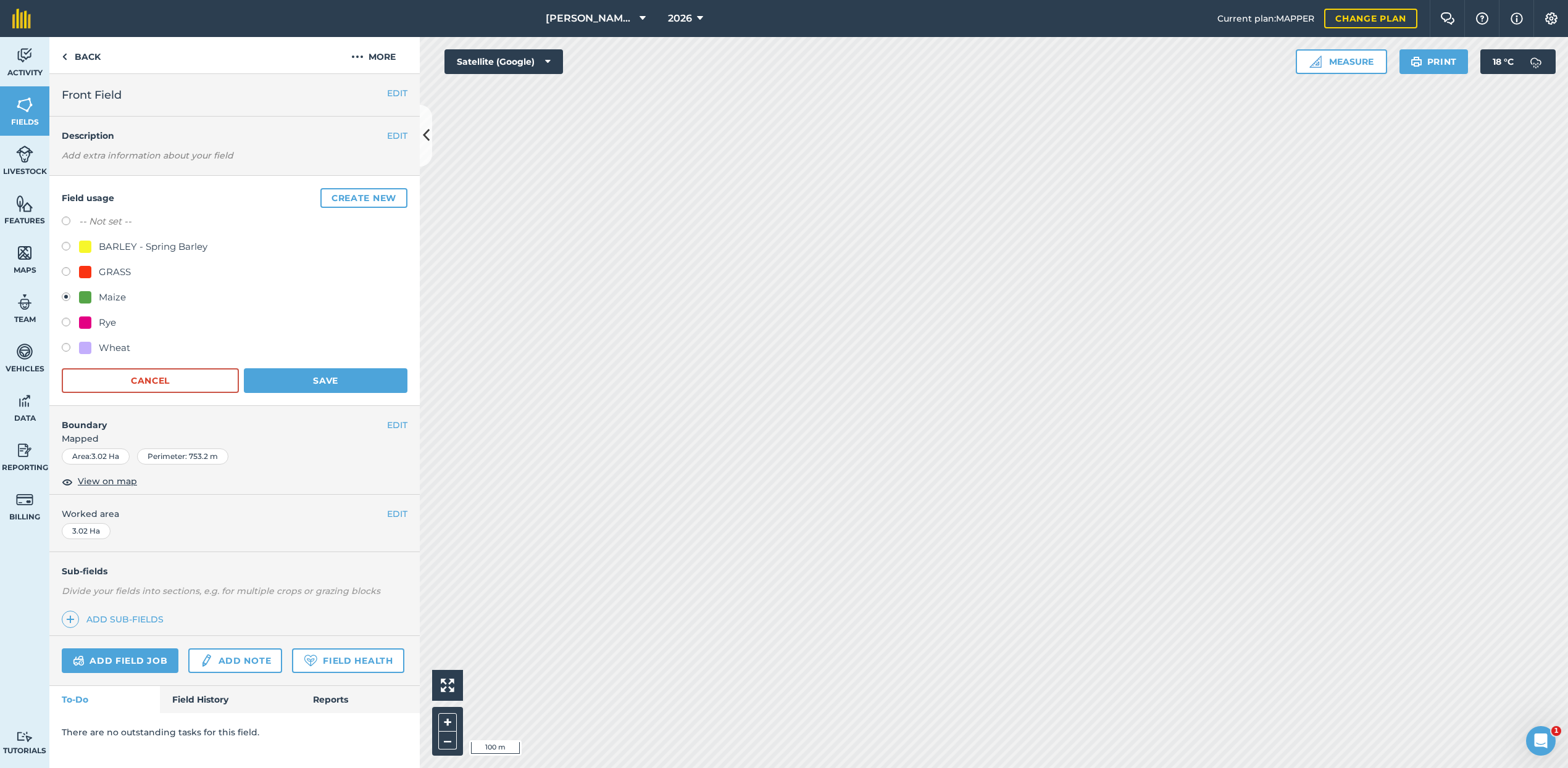
click at [307, 380] on button "Save" at bounding box center [326, 380] width 163 height 25
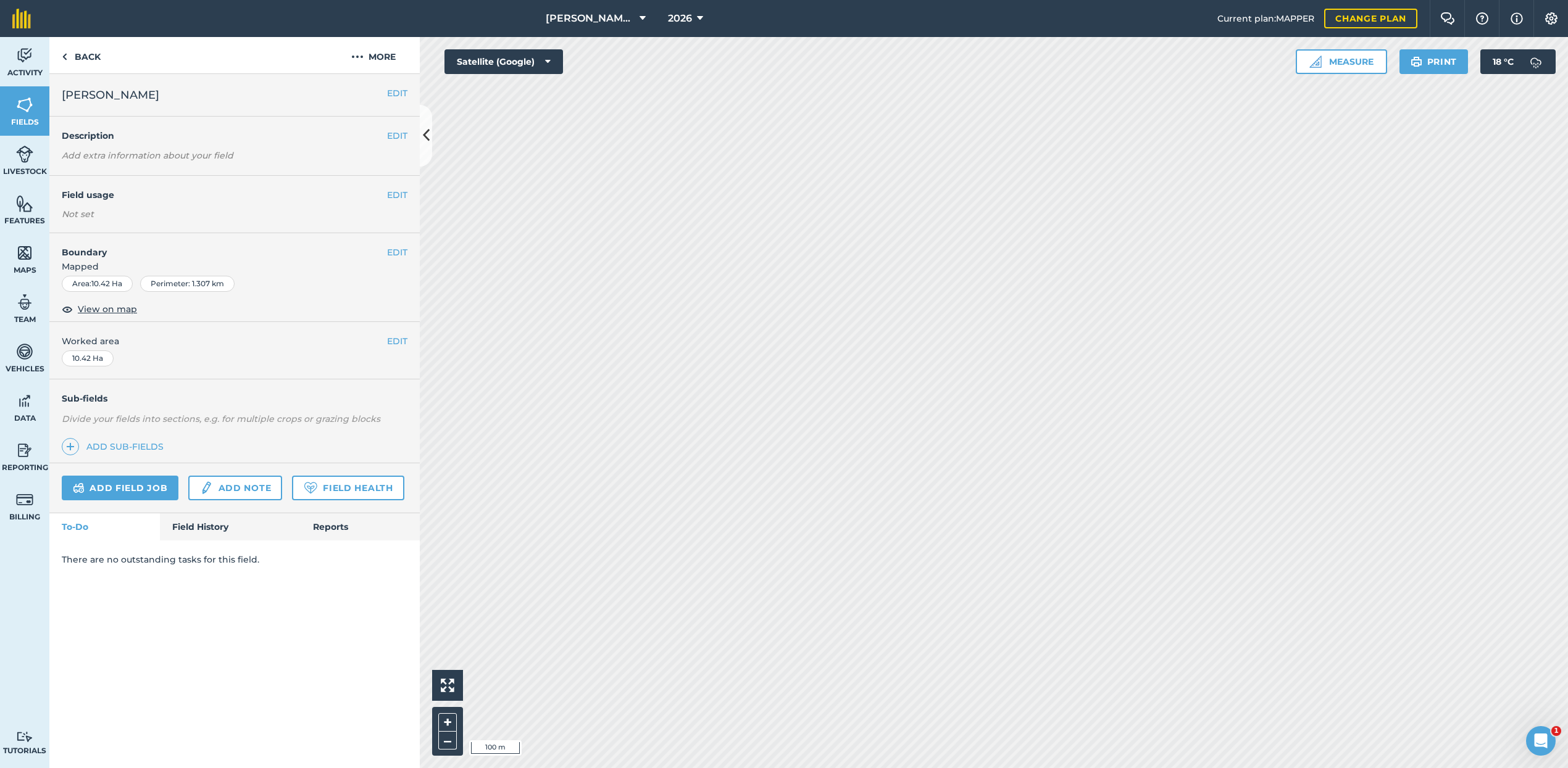
click at [398, 192] on button "EDIT" at bounding box center [397, 195] width 21 height 13
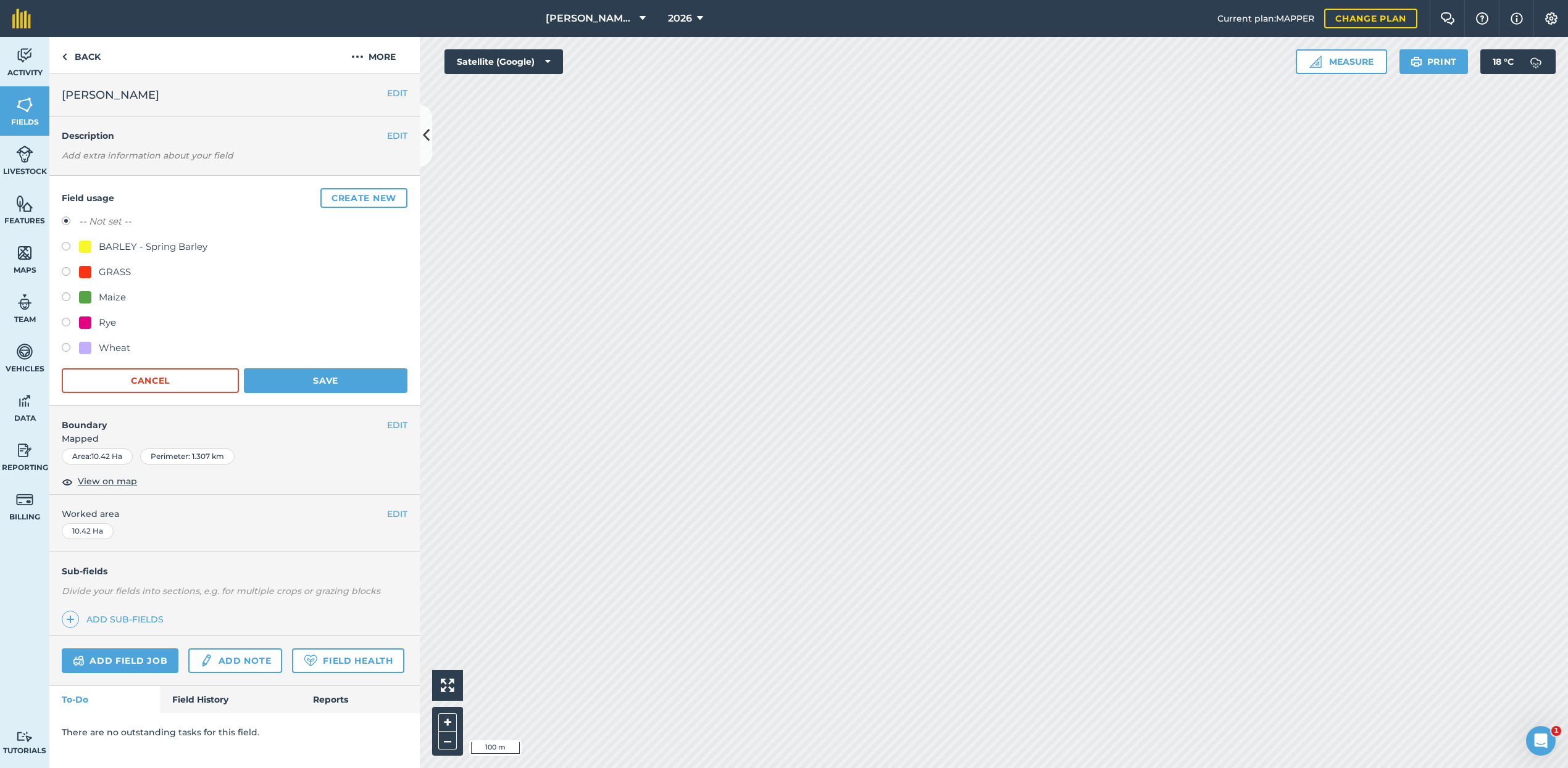
click at [66, 296] on label at bounding box center [70, 298] width 17 height 12
radio input "true"
radio input "false"
click at [373, 380] on button "Save" at bounding box center [326, 380] width 163 height 25
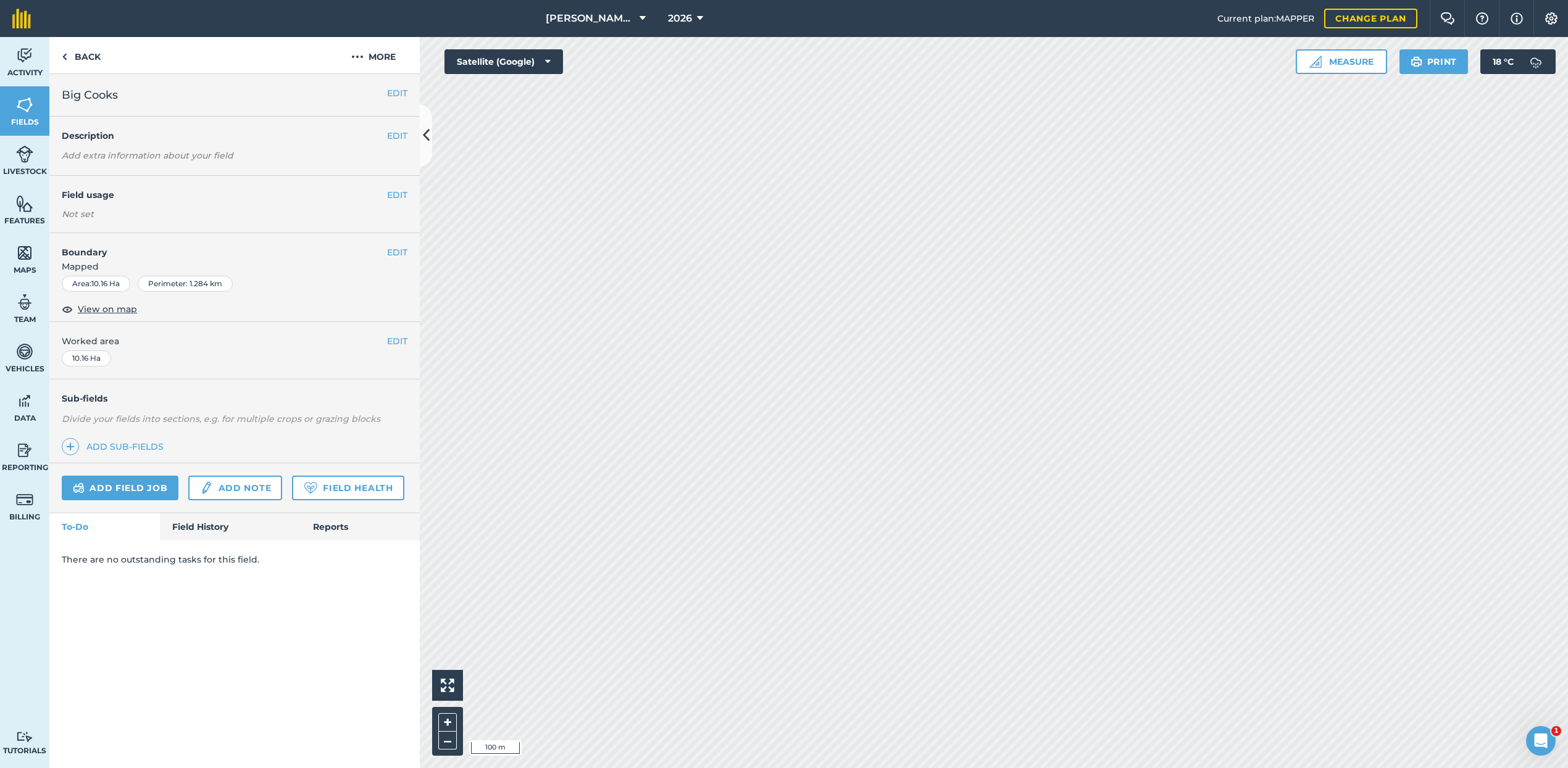
click at [395, 193] on button "EDIT" at bounding box center [397, 195] width 21 height 13
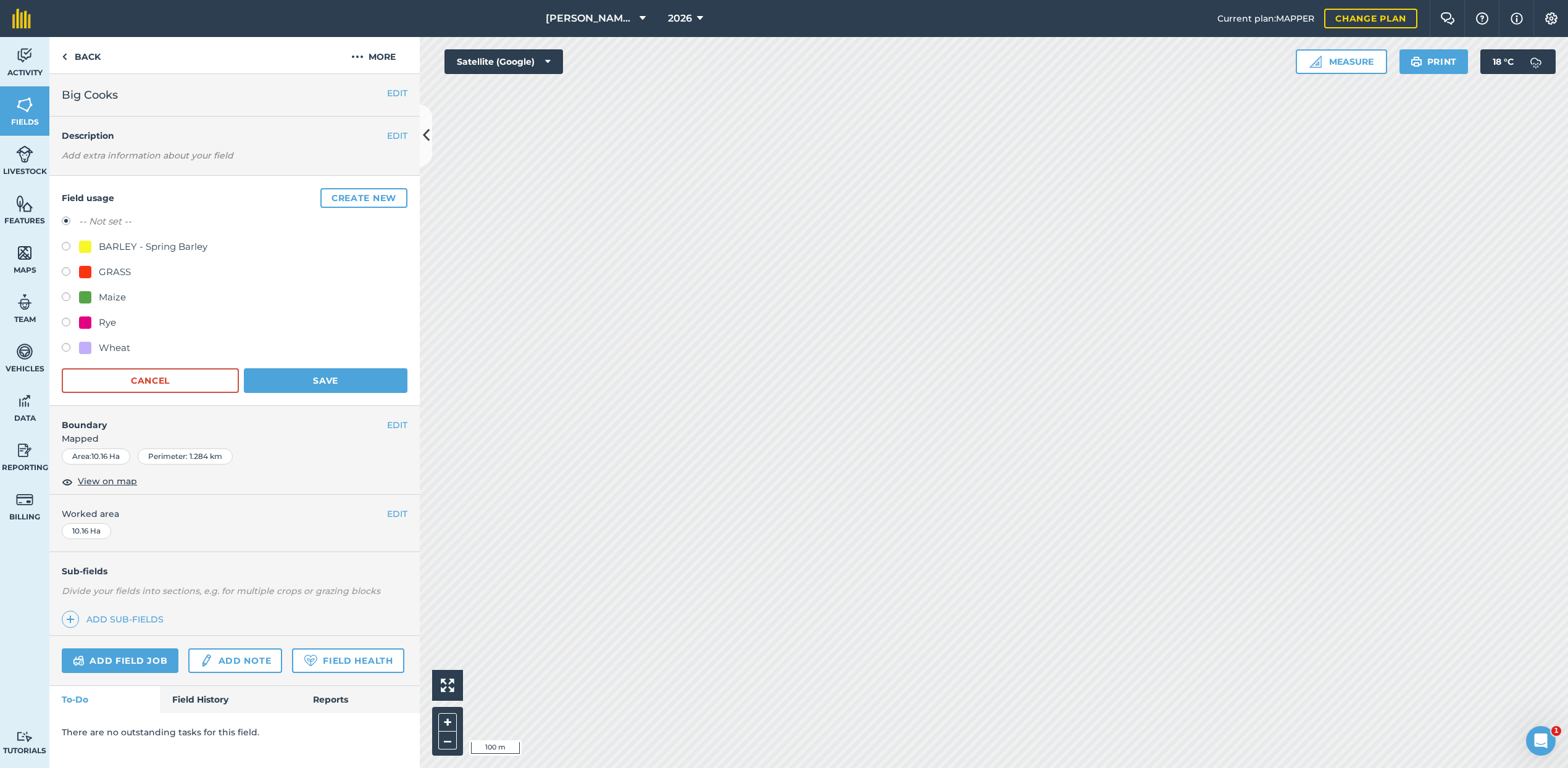
click at [67, 296] on label at bounding box center [70, 298] width 17 height 12
radio input "true"
radio input "false"
click at [328, 382] on button "Save" at bounding box center [326, 380] width 163 height 25
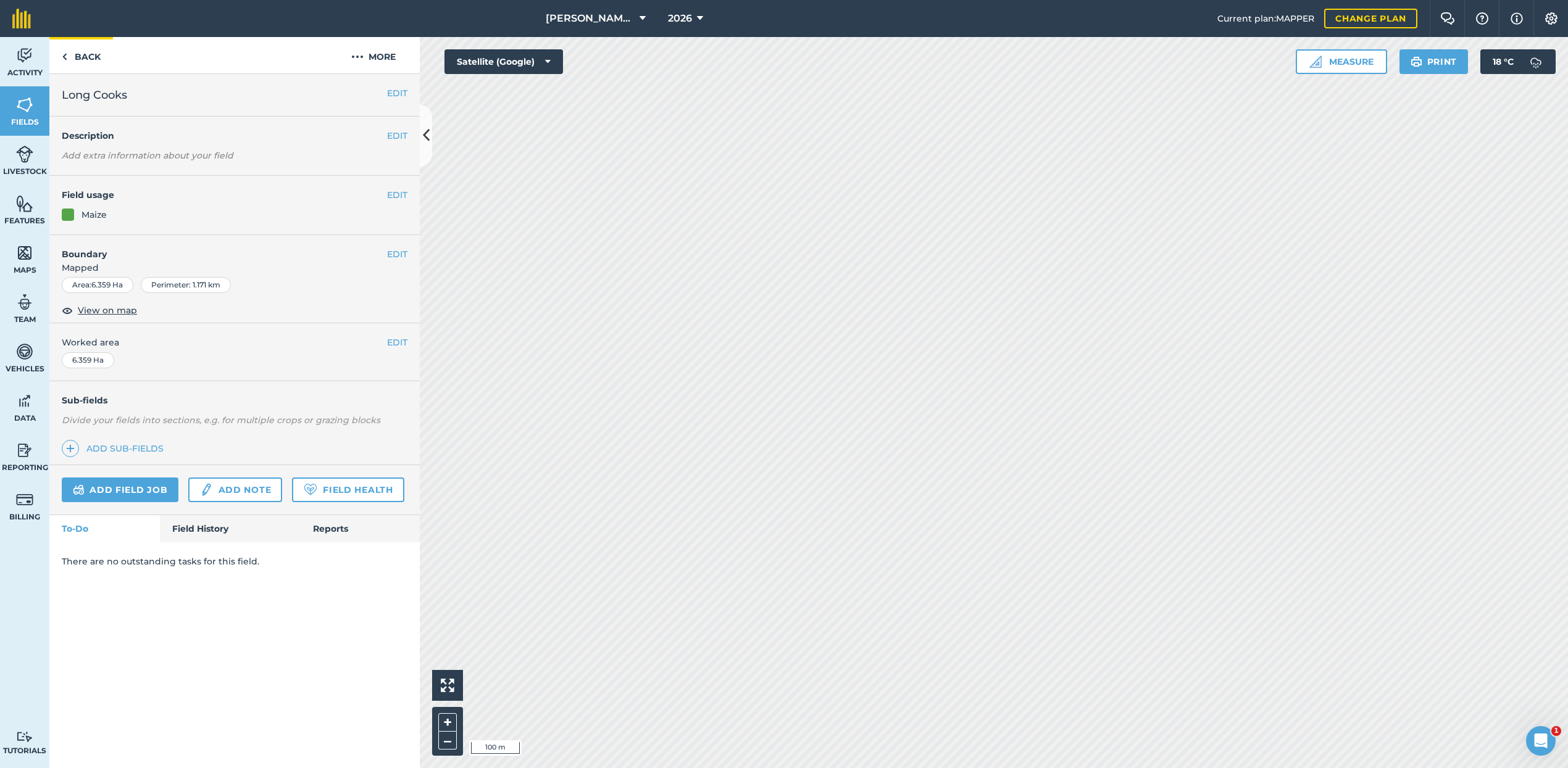
click at [75, 60] on link "Back" at bounding box center [80, 55] width 63 height 36
click at [77, 60] on link "Back" at bounding box center [80, 55] width 63 height 36
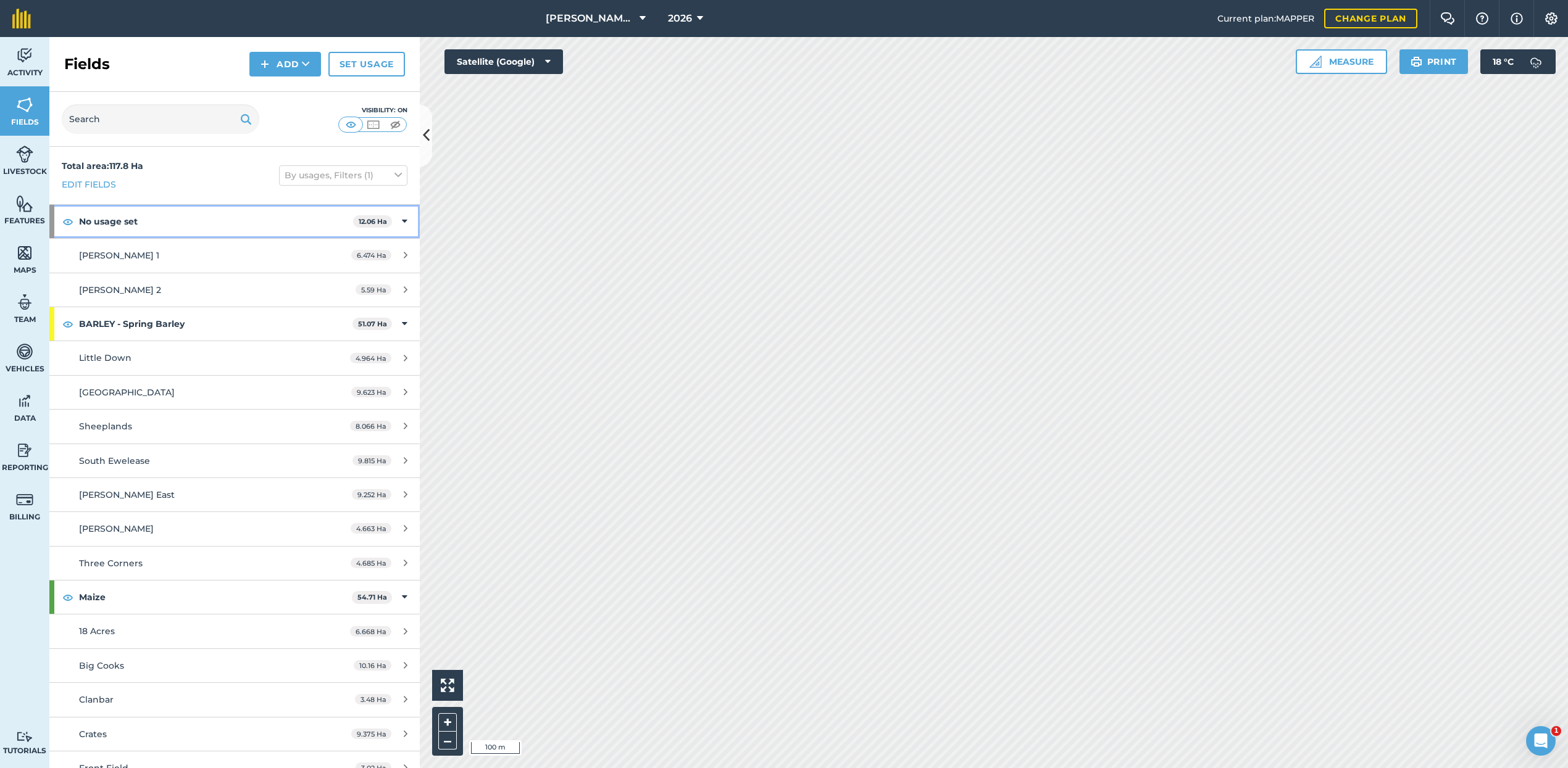
click at [66, 221] on img at bounding box center [68, 221] width 11 height 15
click at [70, 326] on img at bounding box center [68, 323] width 11 height 15
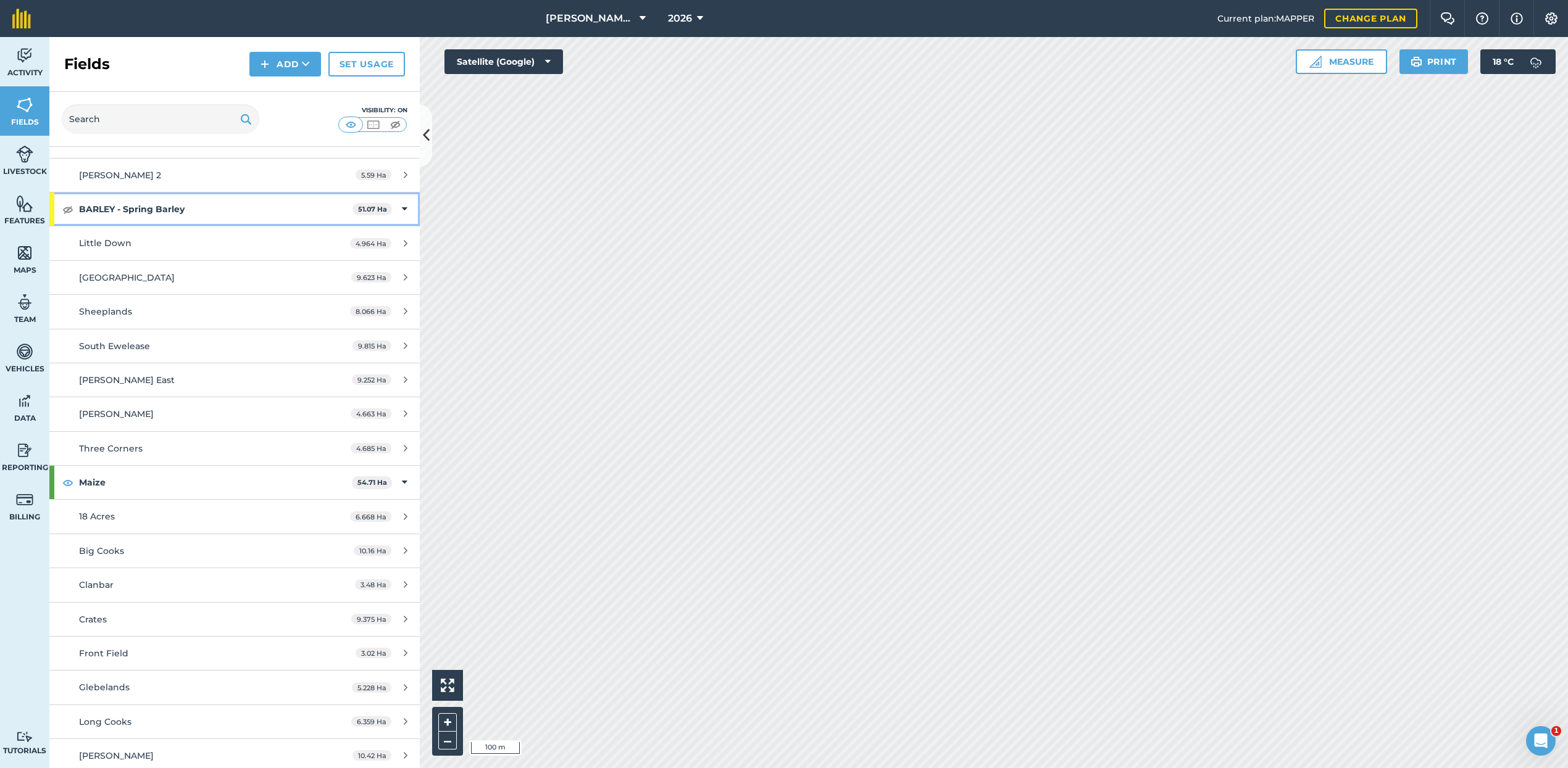
scroll to position [114, 0]
click at [382, 548] on span "10.16 Ha" at bounding box center [372, 551] width 38 height 11
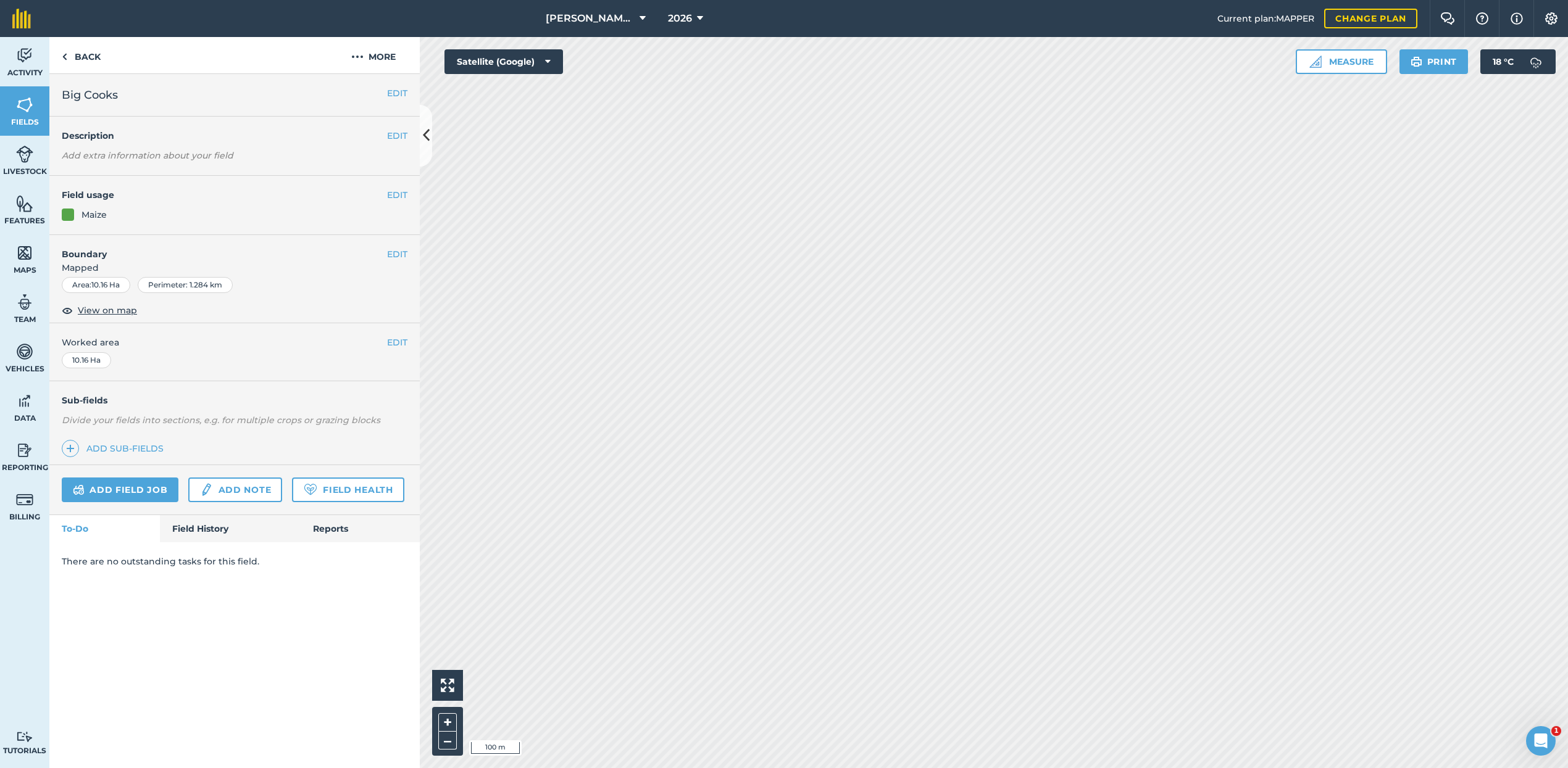
click at [392, 345] on button "EDIT" at bounding box center [397, 342] width 21 height 13
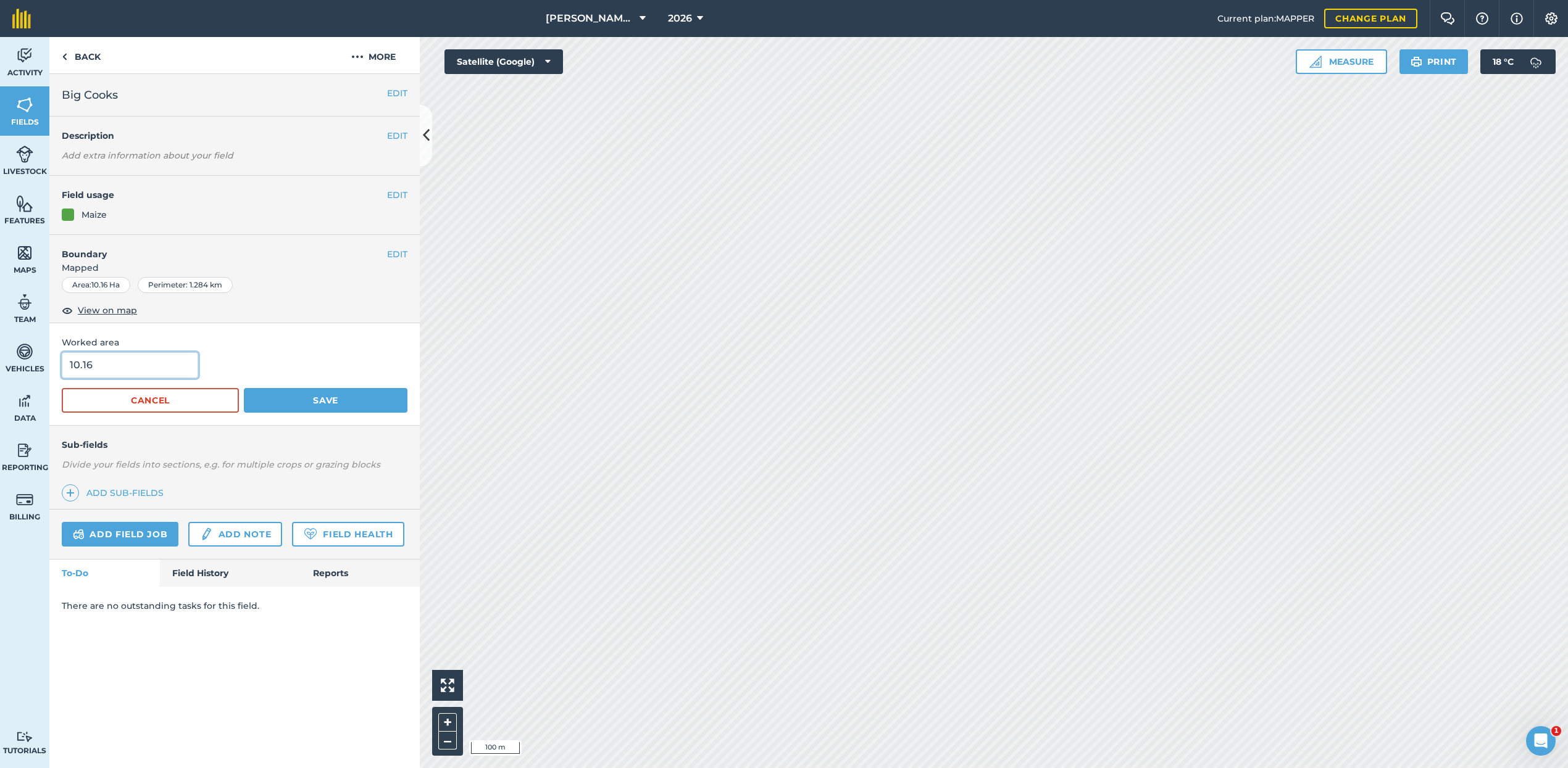
drag, startPoint x: 149, startPoint y: 366, endPoint x: 161, endPoint y: 364, distance: 12.2
click at [149, 366] on input "10.16" at bounding box center [130, 365] width 136 height 26
type input "1"
type input "9"
click at [354, 391] on button "Save" at bounding box center [326, 400] width 163 height 25
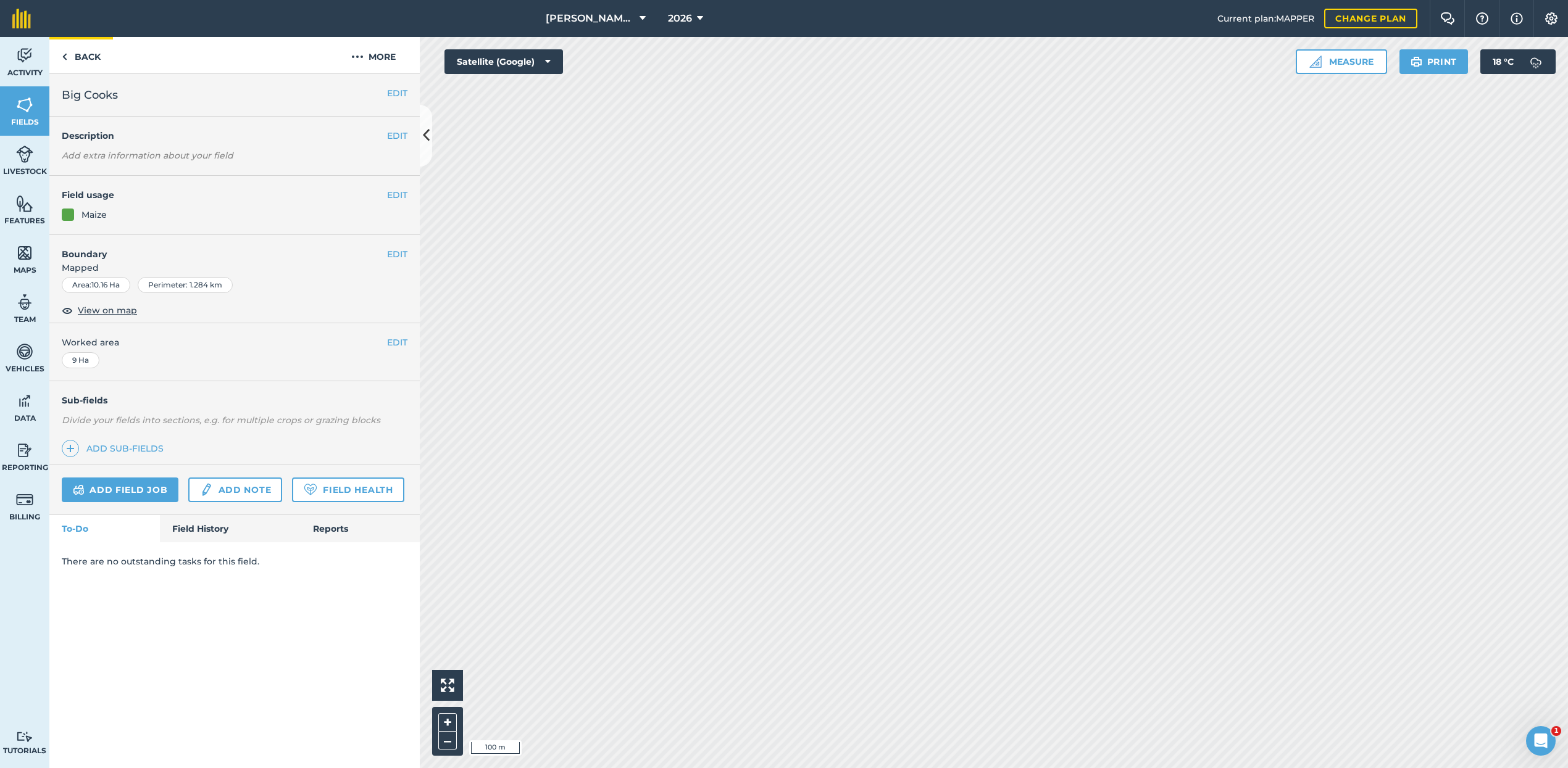
click at [76, 53] on link "Back" at bounding box center [80, 55] width 63 height 36
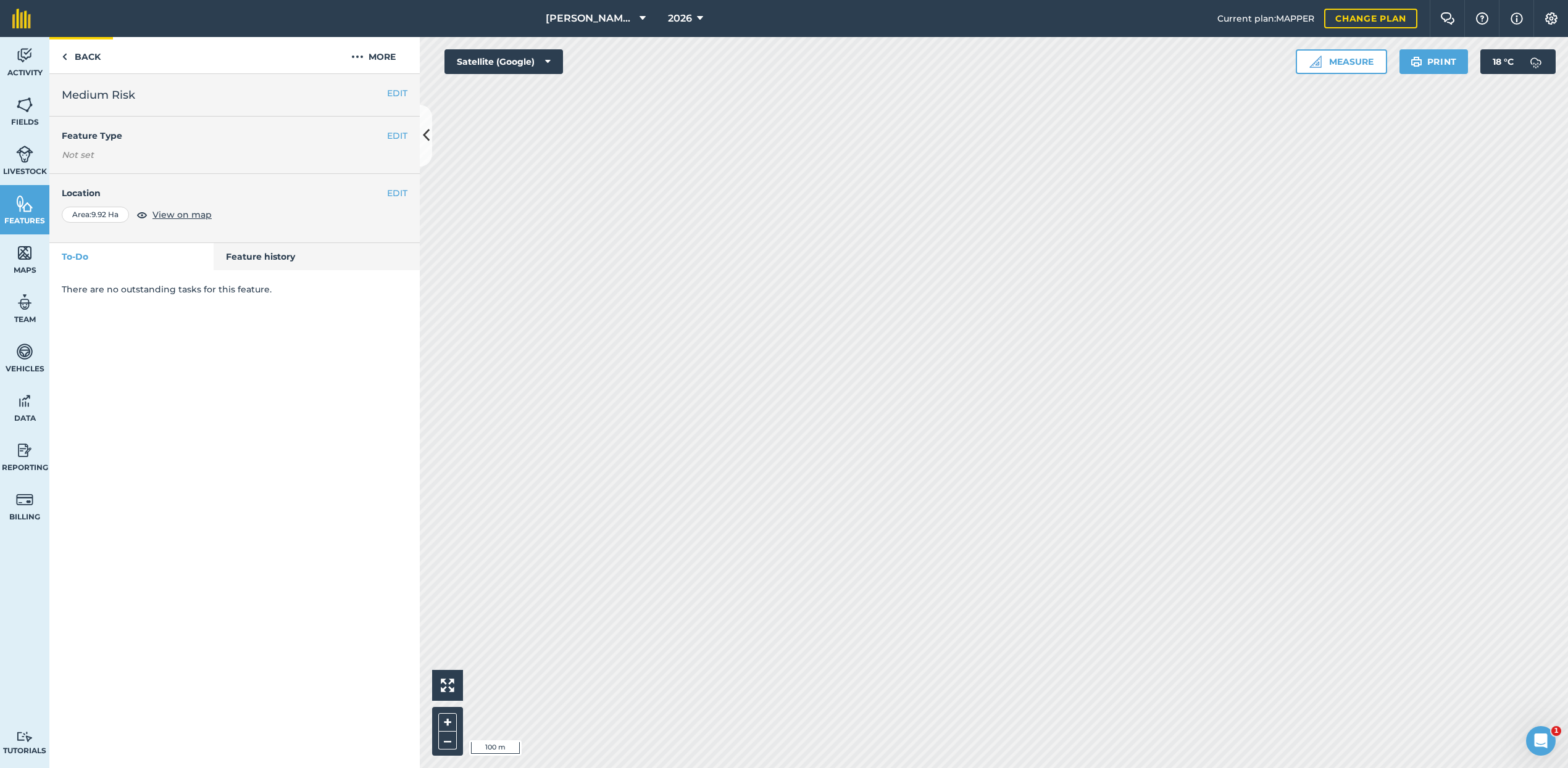
click at [86, 58] on link "Back" at bounding box center [80, 55] width 63 height 36
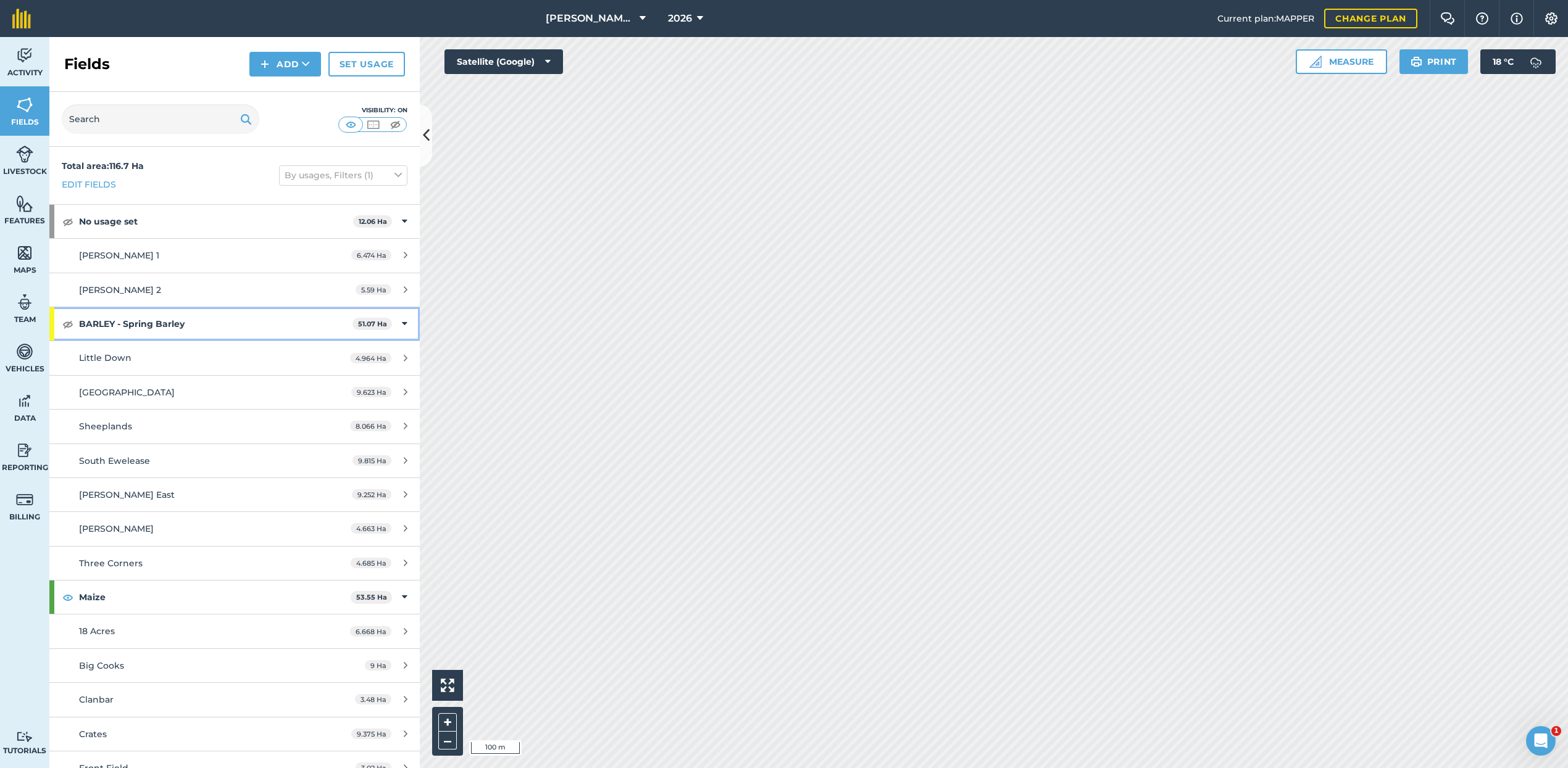
click at [66, 320] on img at bounding box center [68, 323] width 11 height 15
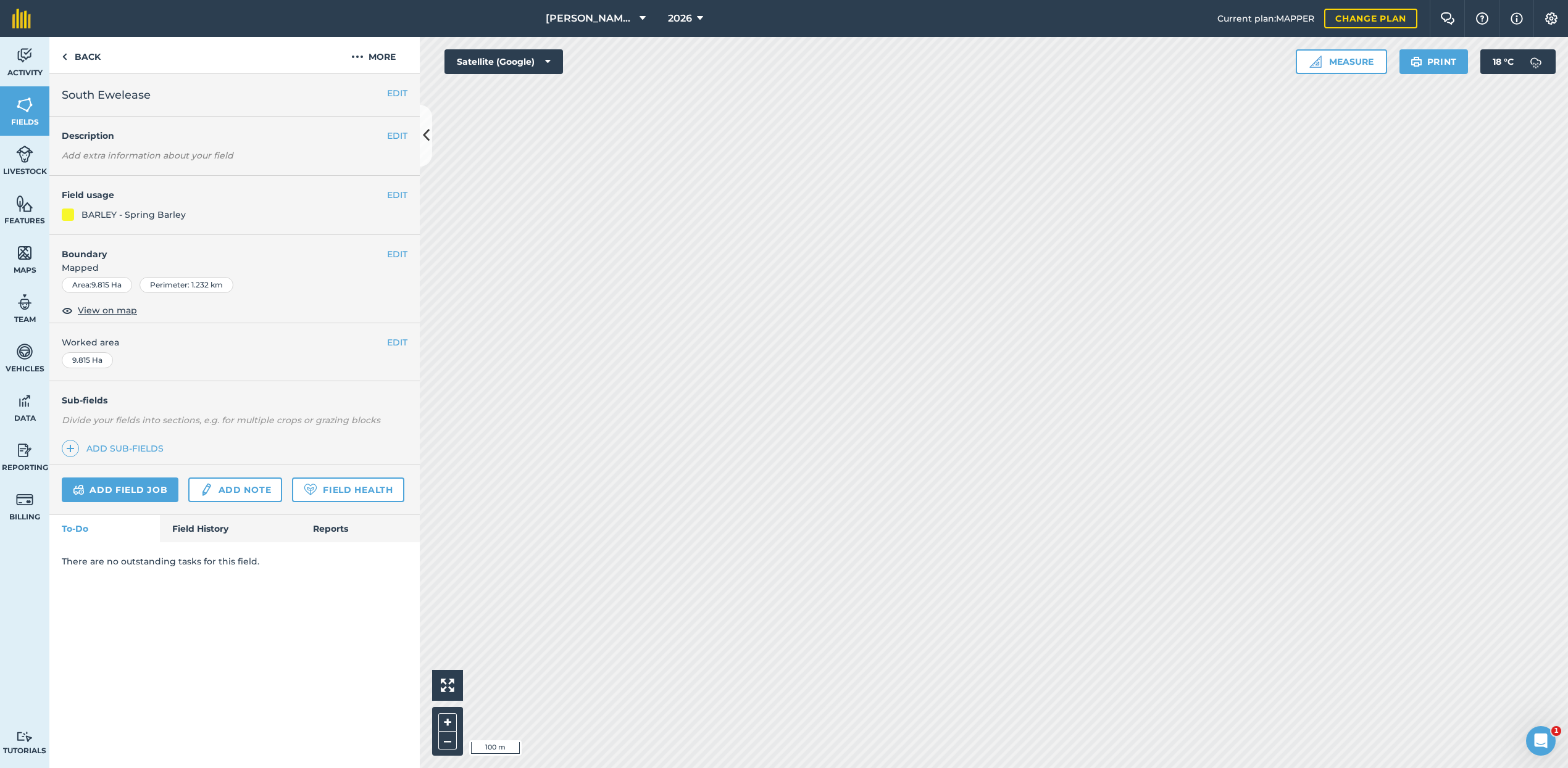
click at [399, 193] on button "EDIT" at bounding box center [397, 195] width 21 height 13
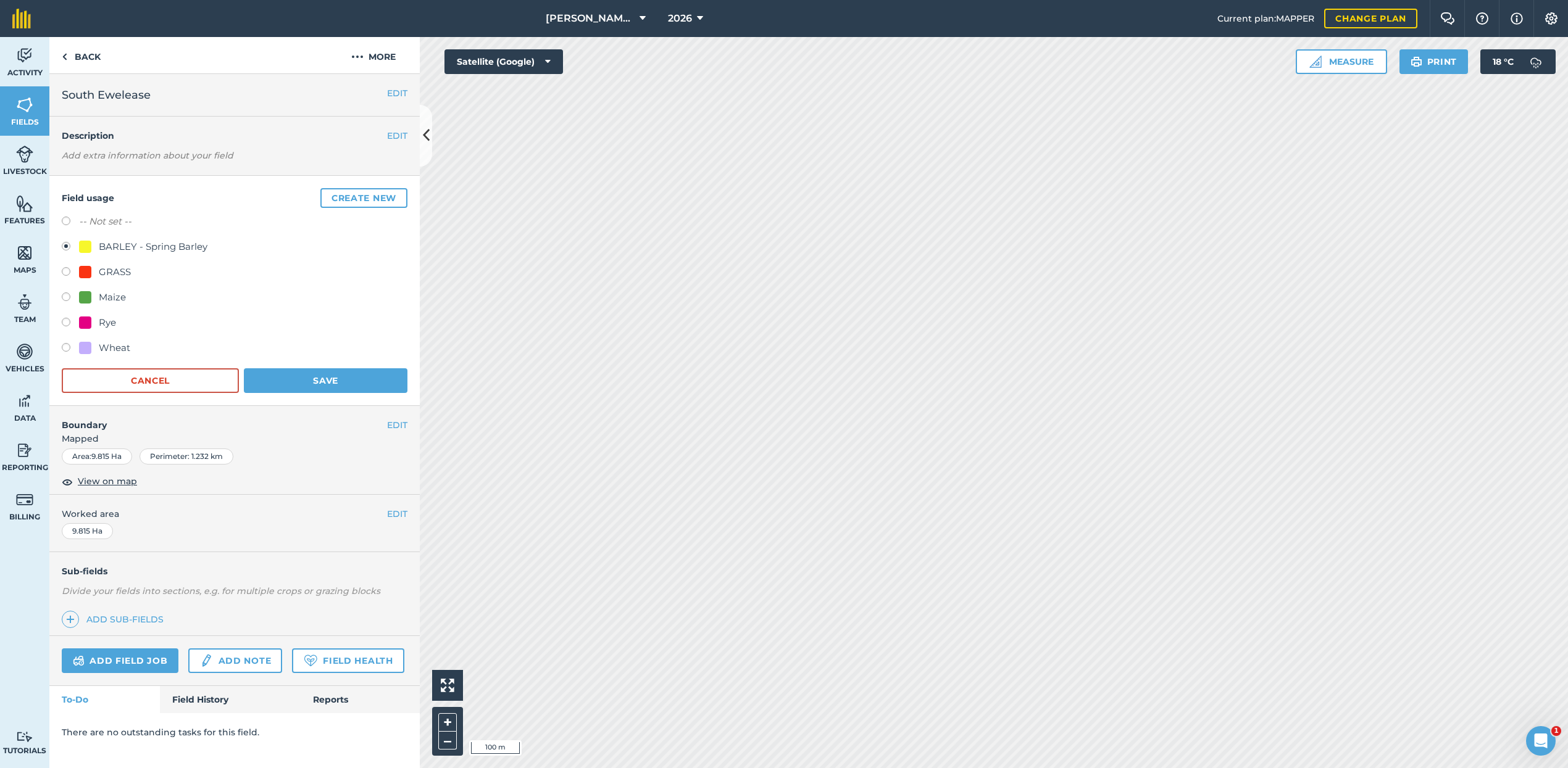
drag, startPoint x: 65, startPoint y: 323, endPoint x: 75, endPoint y: 325, distance: 10.2
click at [65, 323] on label at bounding box center [70, 323] width 17 height 12
radio input "true"
radio input "false"
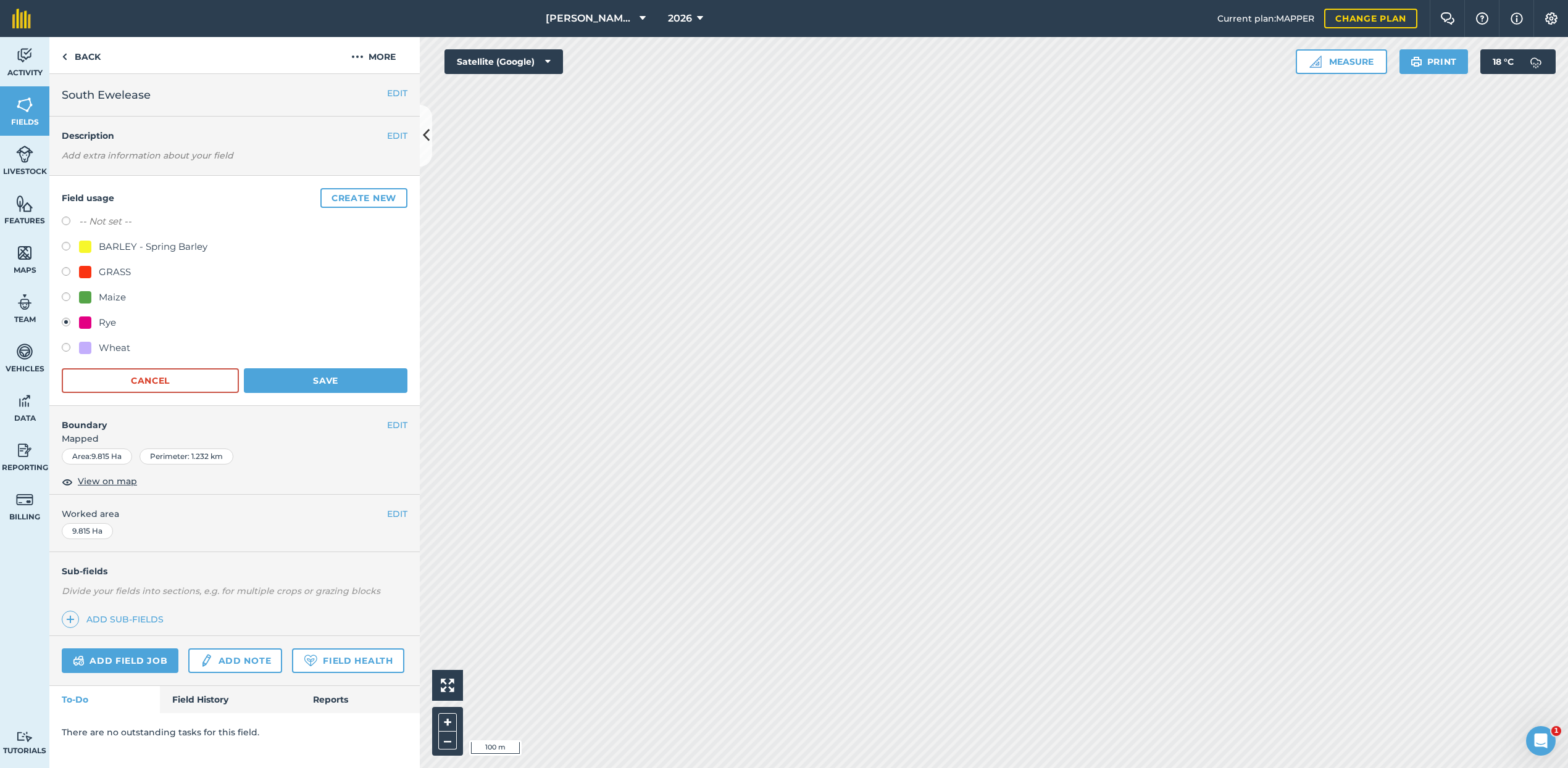
click at [300, 384] on button "Save" at bounding box center [326, 380] width 163 height 25
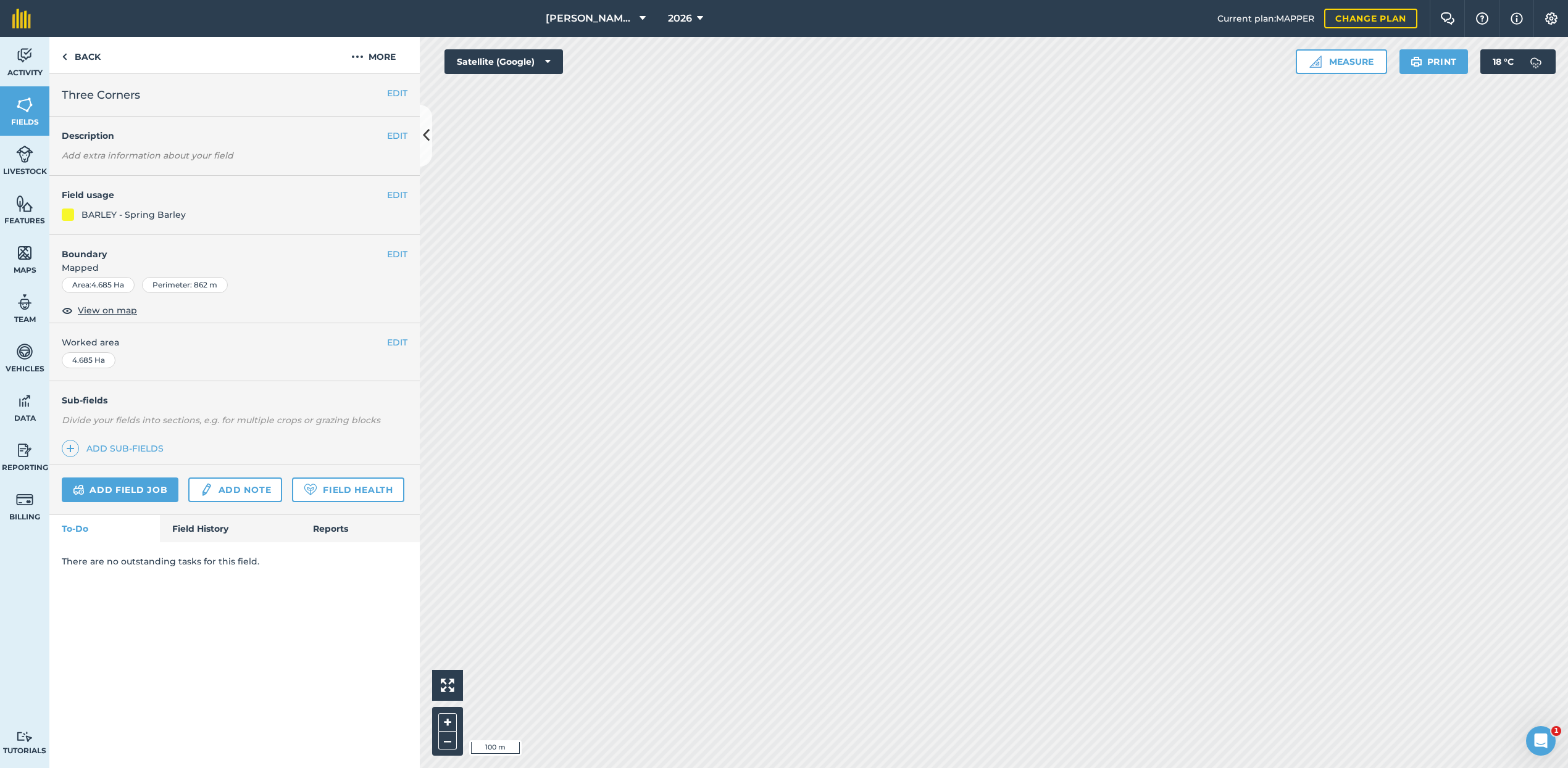
click at [399, 195] on button "EDIT" at bounding box center [397, 195] width 21 height 13
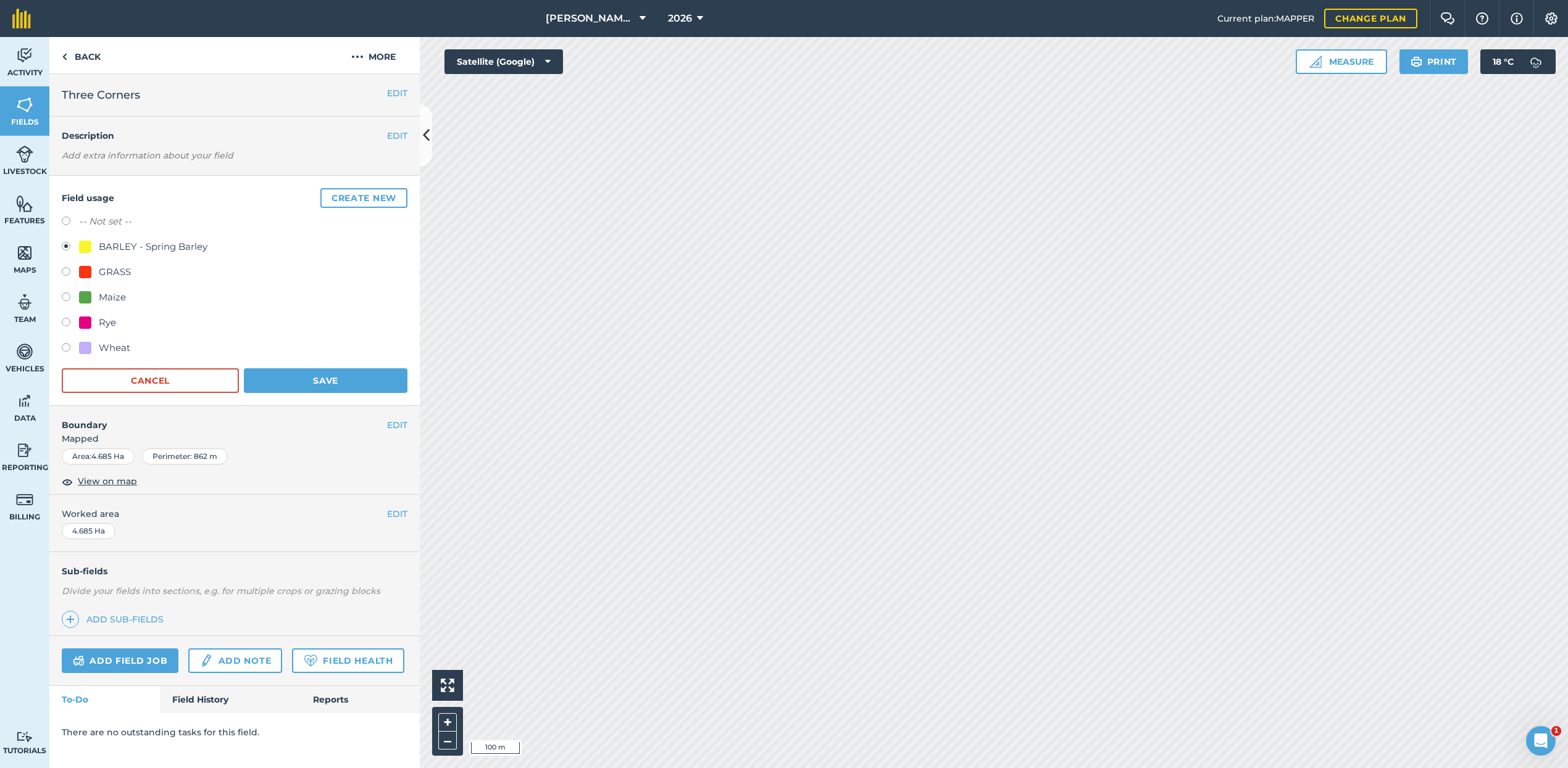
drag, startPoint x: 68, startPoint y: 324, endPoint x: 198, endPoint y: 351, distance: 132.8
click at [69, 324] on label at bounding box center [70, 323] width 17 height 12
radio input "true"
radio input "false"
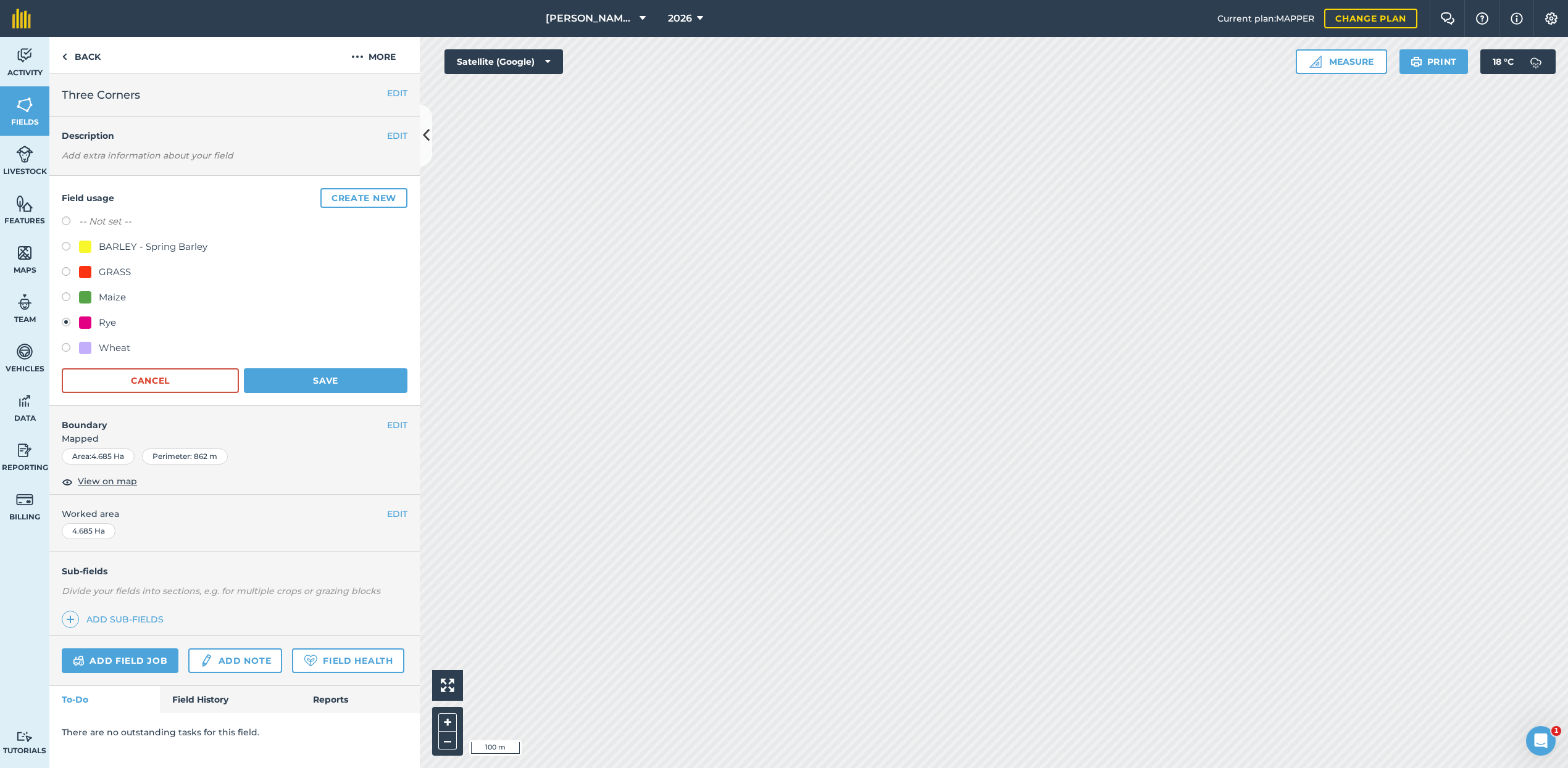
click at [306, 381] on button "Save" at bounding box center [326, 380] width 163 height 25
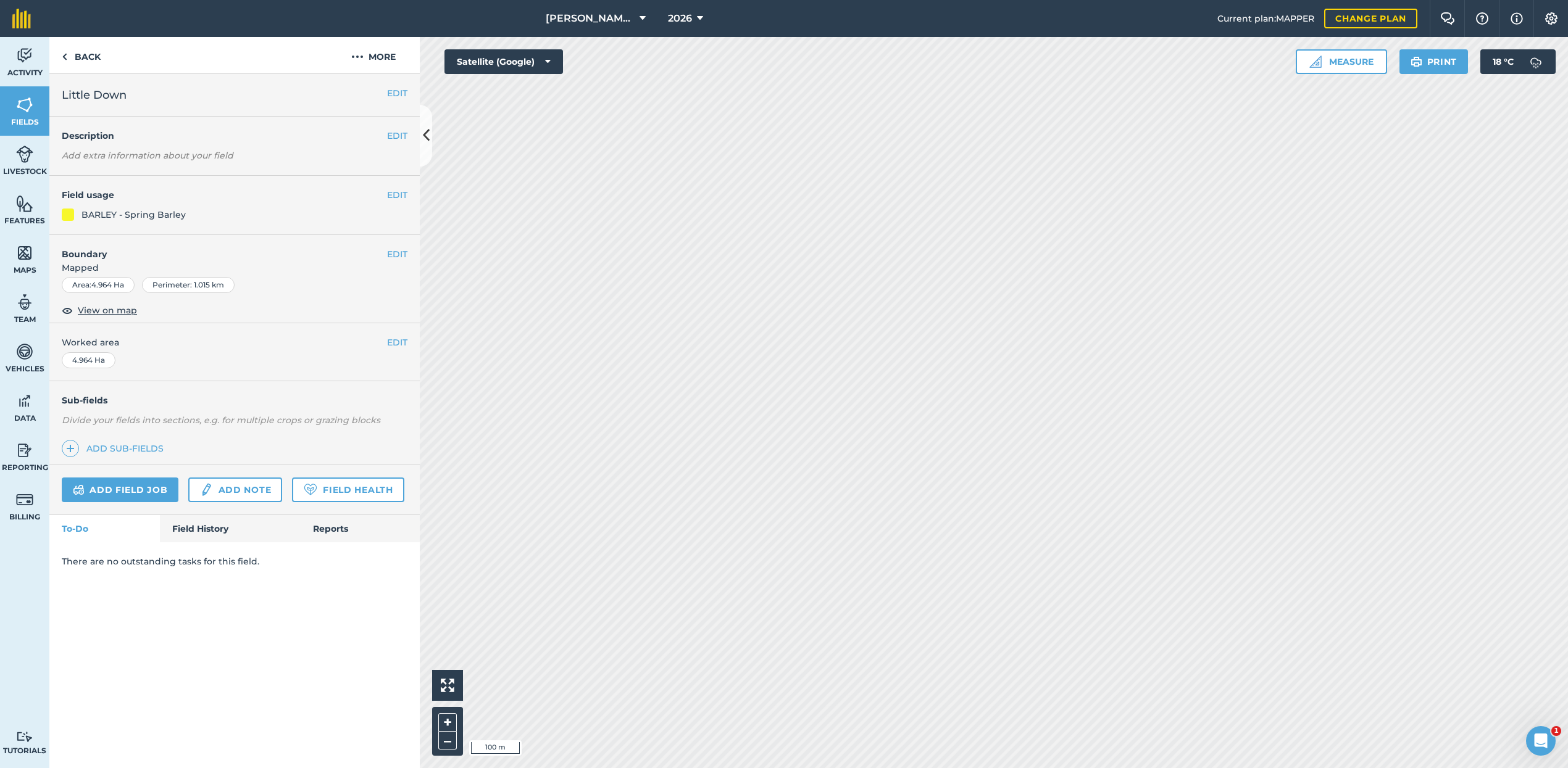
click at [393, 196] on button "EDIT" at bounding box center [397, 195] width 21 height 13
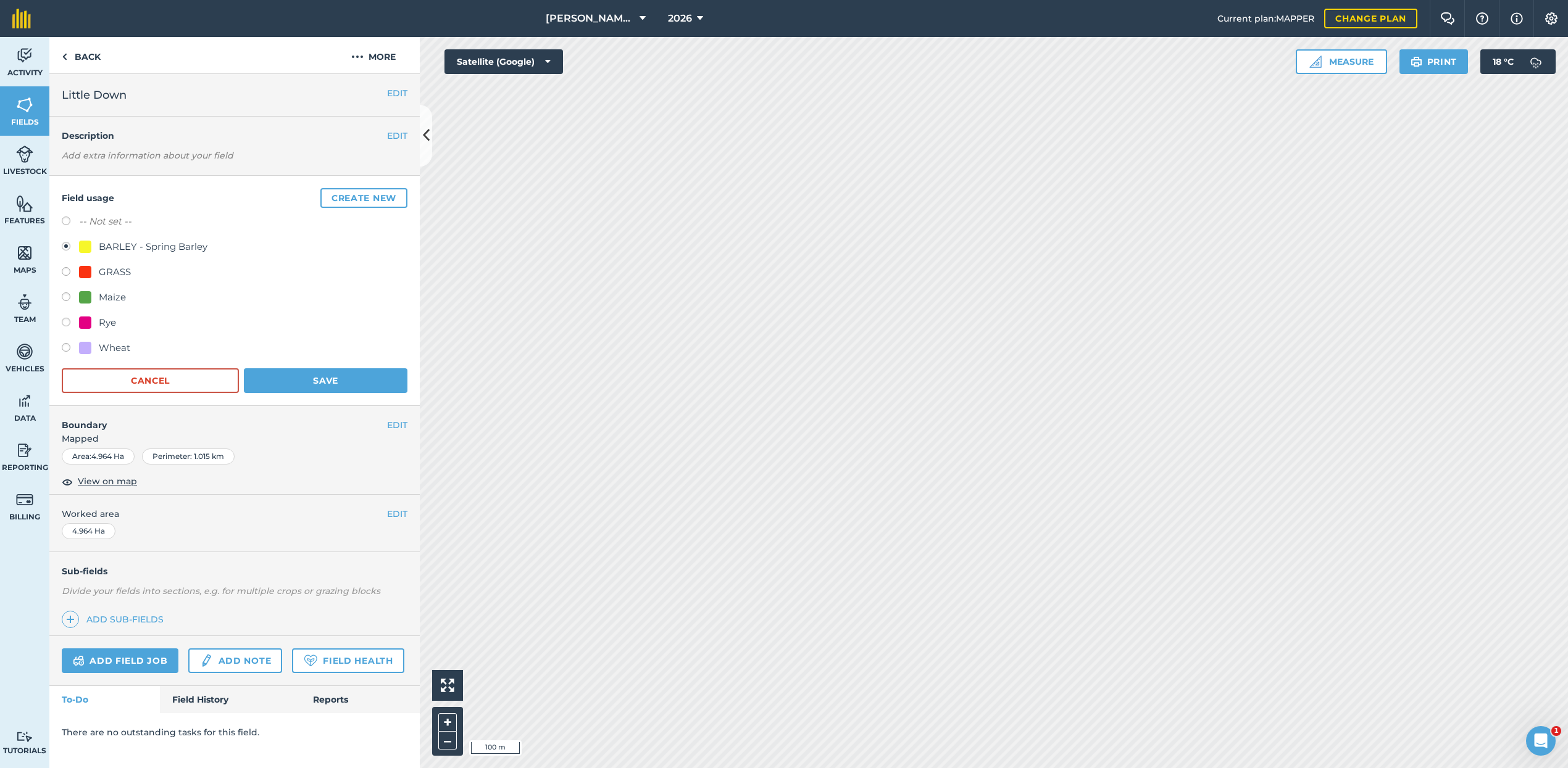
click at [65, 318] on label at bounding box center [70, 323] width 17 height 12
radio input "true"
radio input "false"
click at [279, 382] on button "Save" at bounding box center [326, 380] width 163 height 25
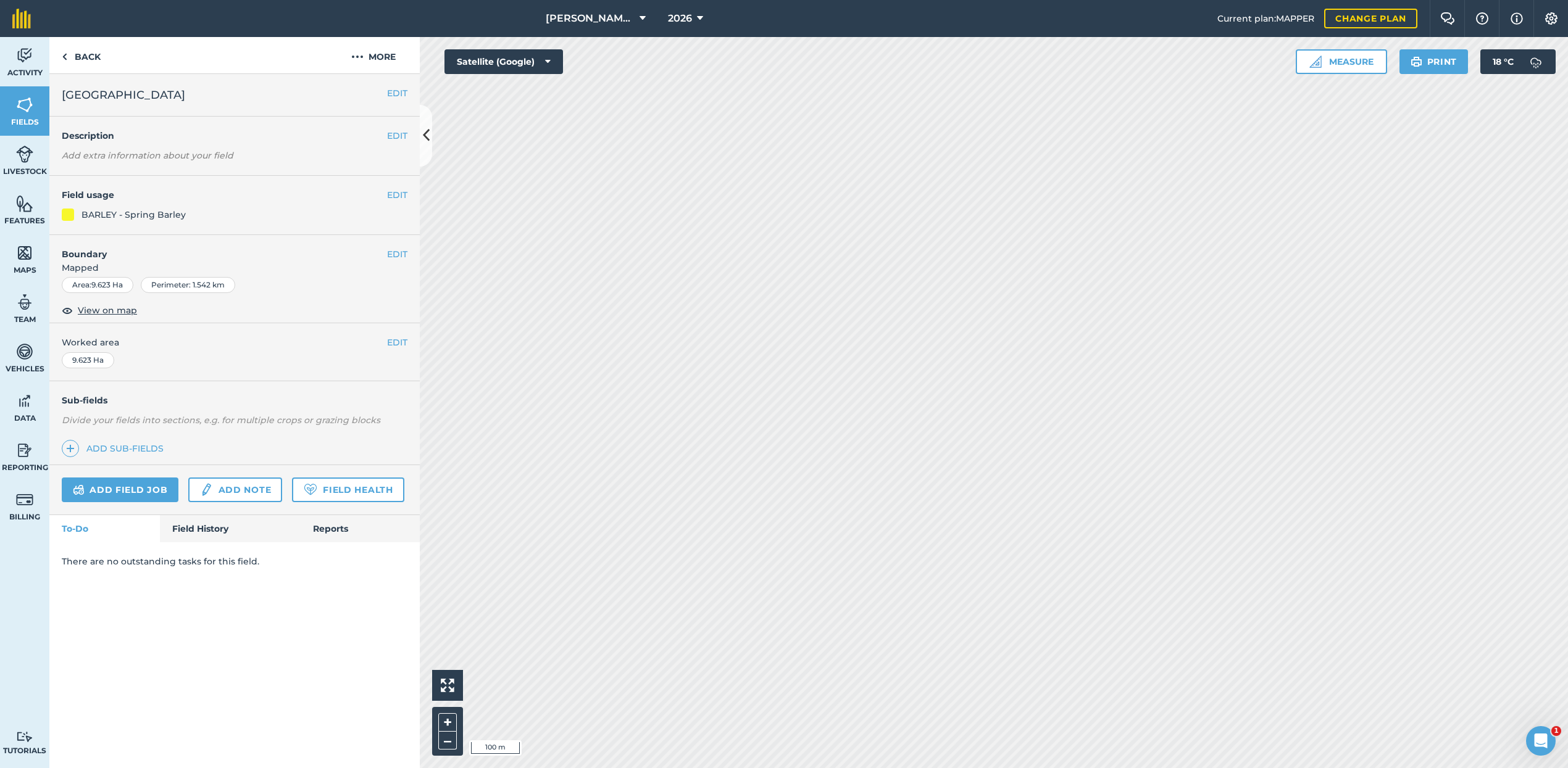
click at [397, 195] on button "EDIT" at bounding box center [397, 195] width 21 height 13
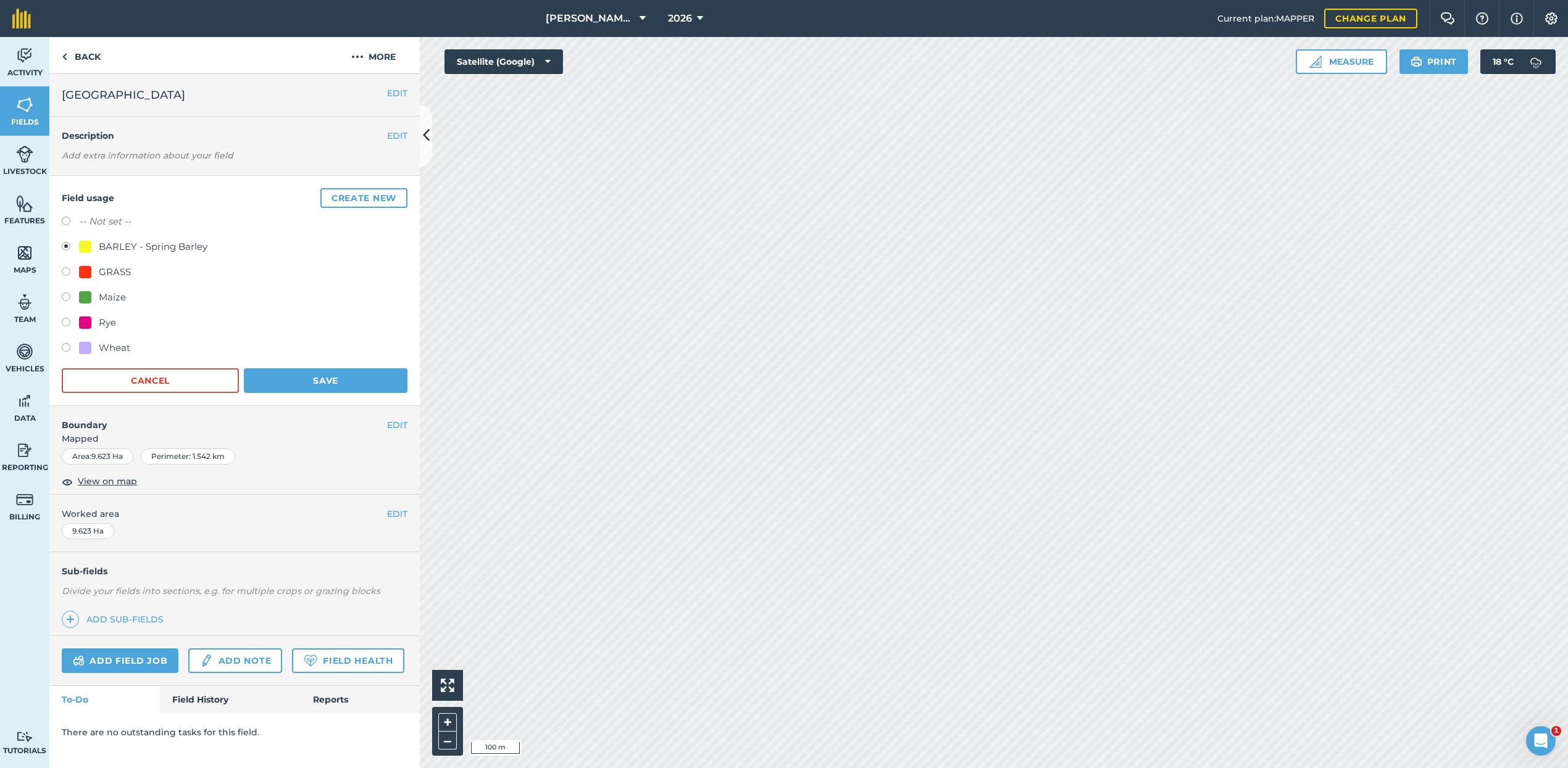
drag, startPoint x: 64, startPoint y: 322, endPoint x: 164, endPoint y: 333, distance: 100.6
click at [65, 322] on label at bounding box center [70, 323] width 17 height 12
radio input "true"
radio input "false"
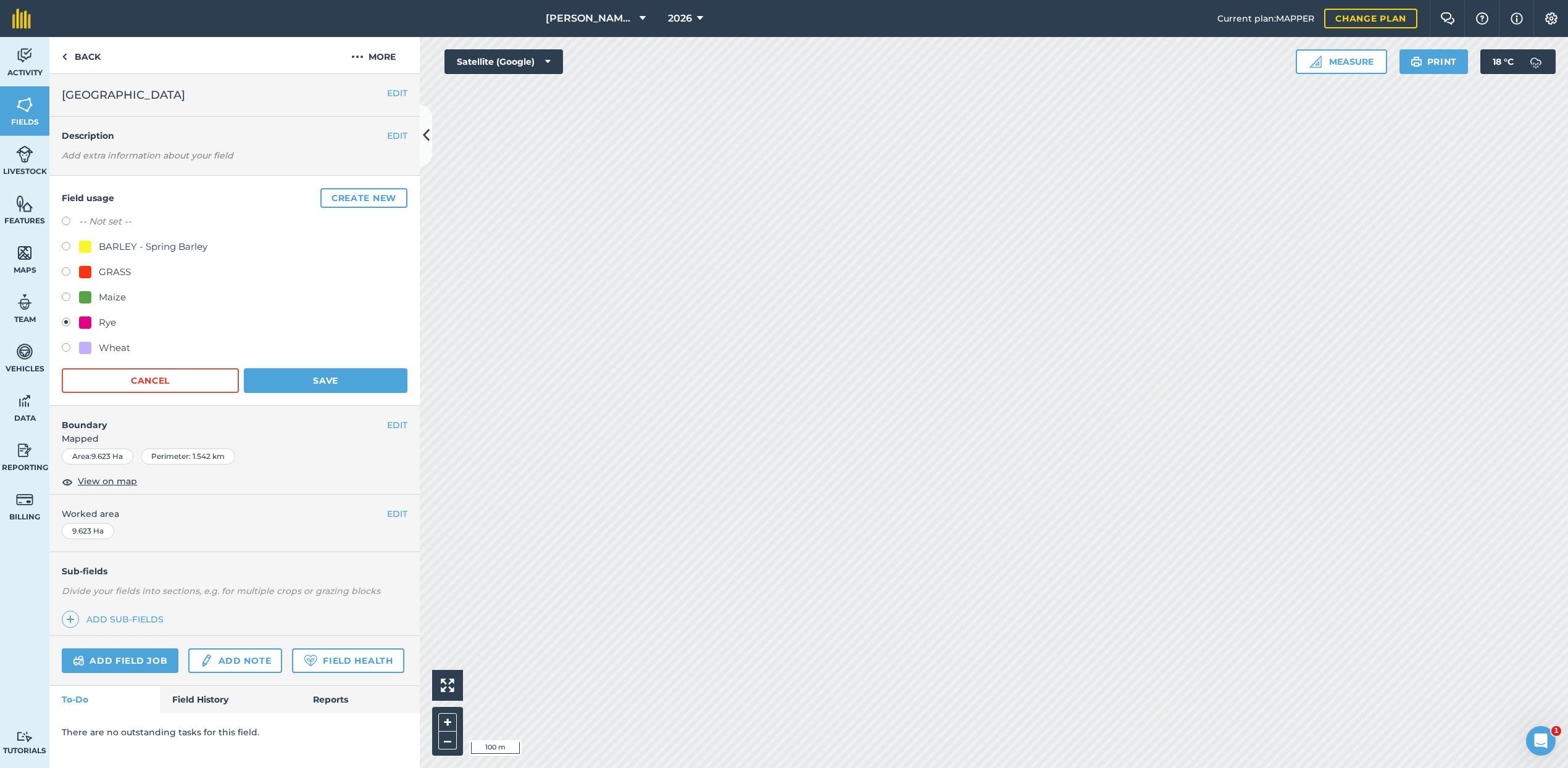
click at [336, 384] on button "Save" at bounding box center [326, 380] width 163 height 25
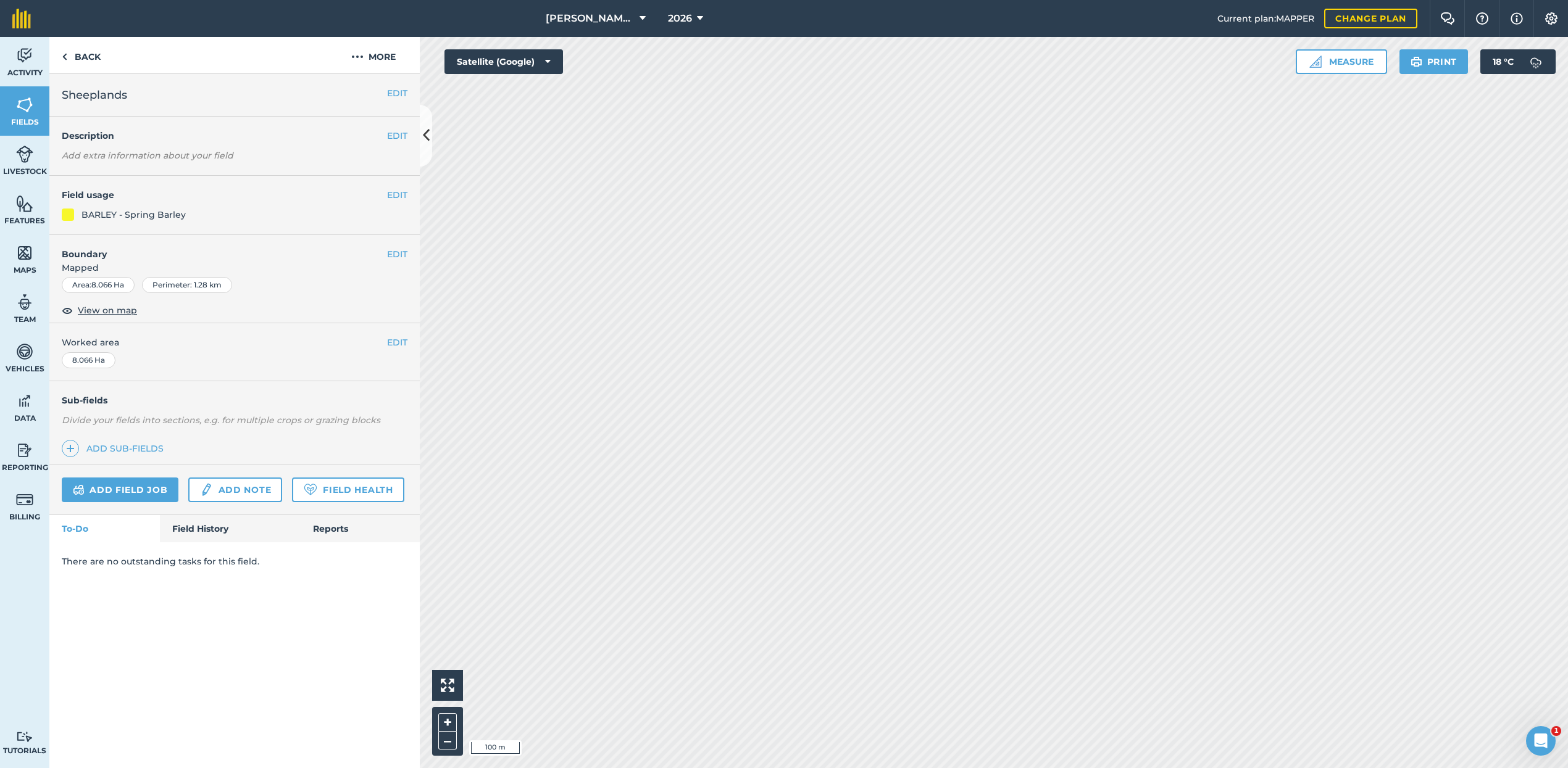
click at [397, 195] on button "EDIT" at bounding box center [397, 195] width 21 height 13
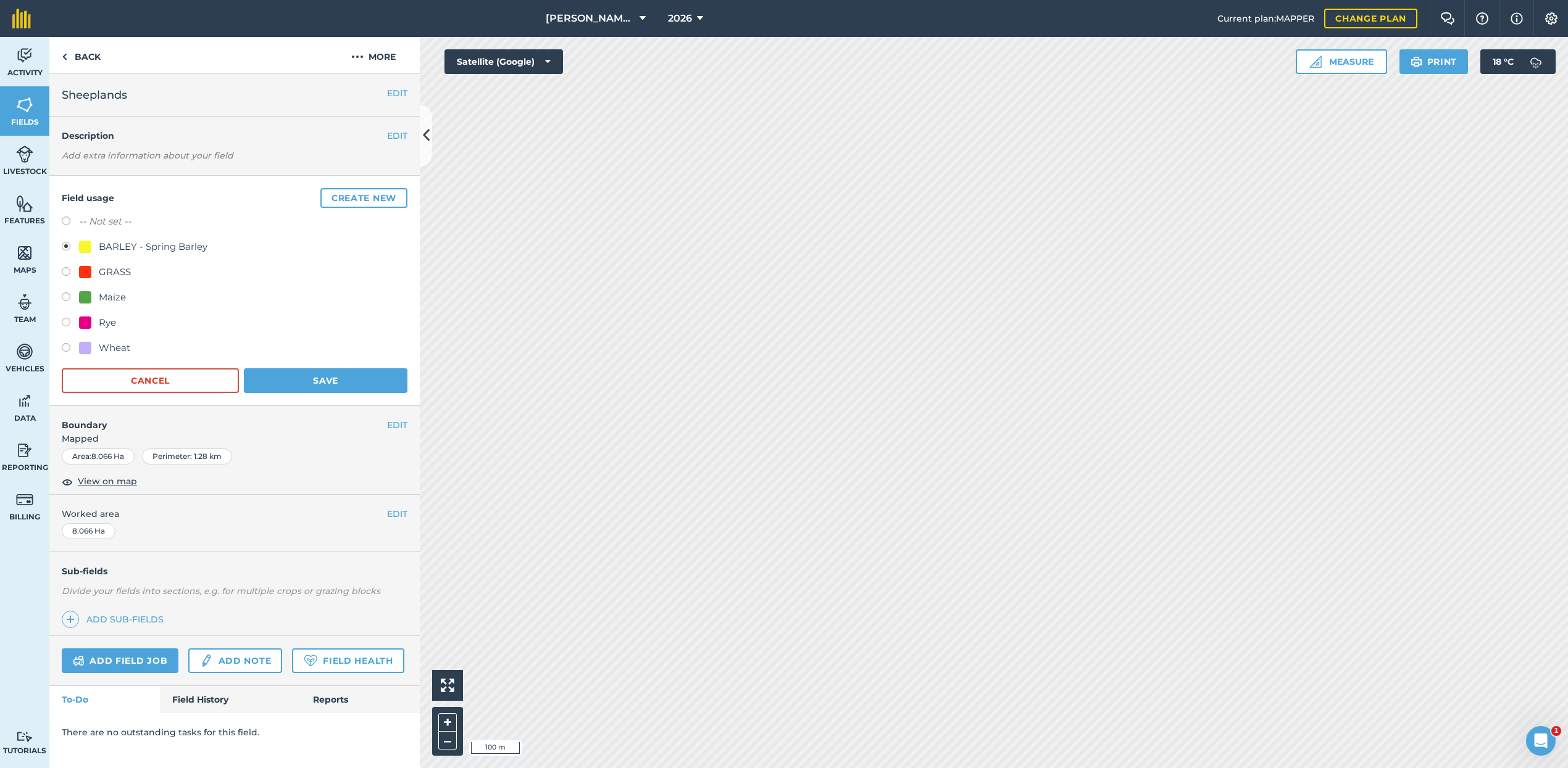
click at [64, 321] on label at bounding box center [70, 323] width 17 height 12
radio input "true"
radio input "false"
click at [306, 379] on button "Save" at bounding box center [326, 380] width 163 height 25
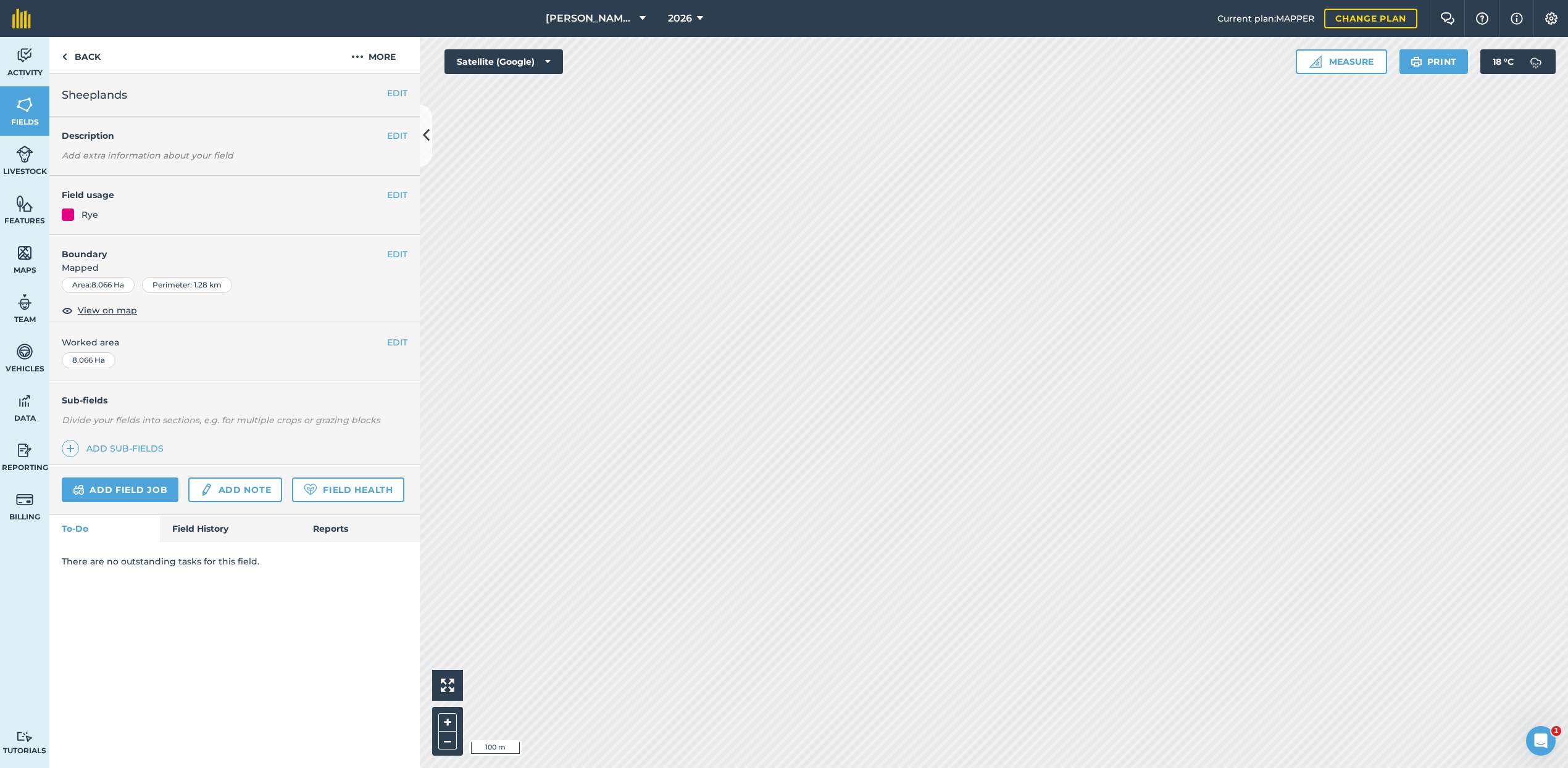
click at [399, 193] on button "EDIT" at bounding box center [397, 195] width 21 height 13
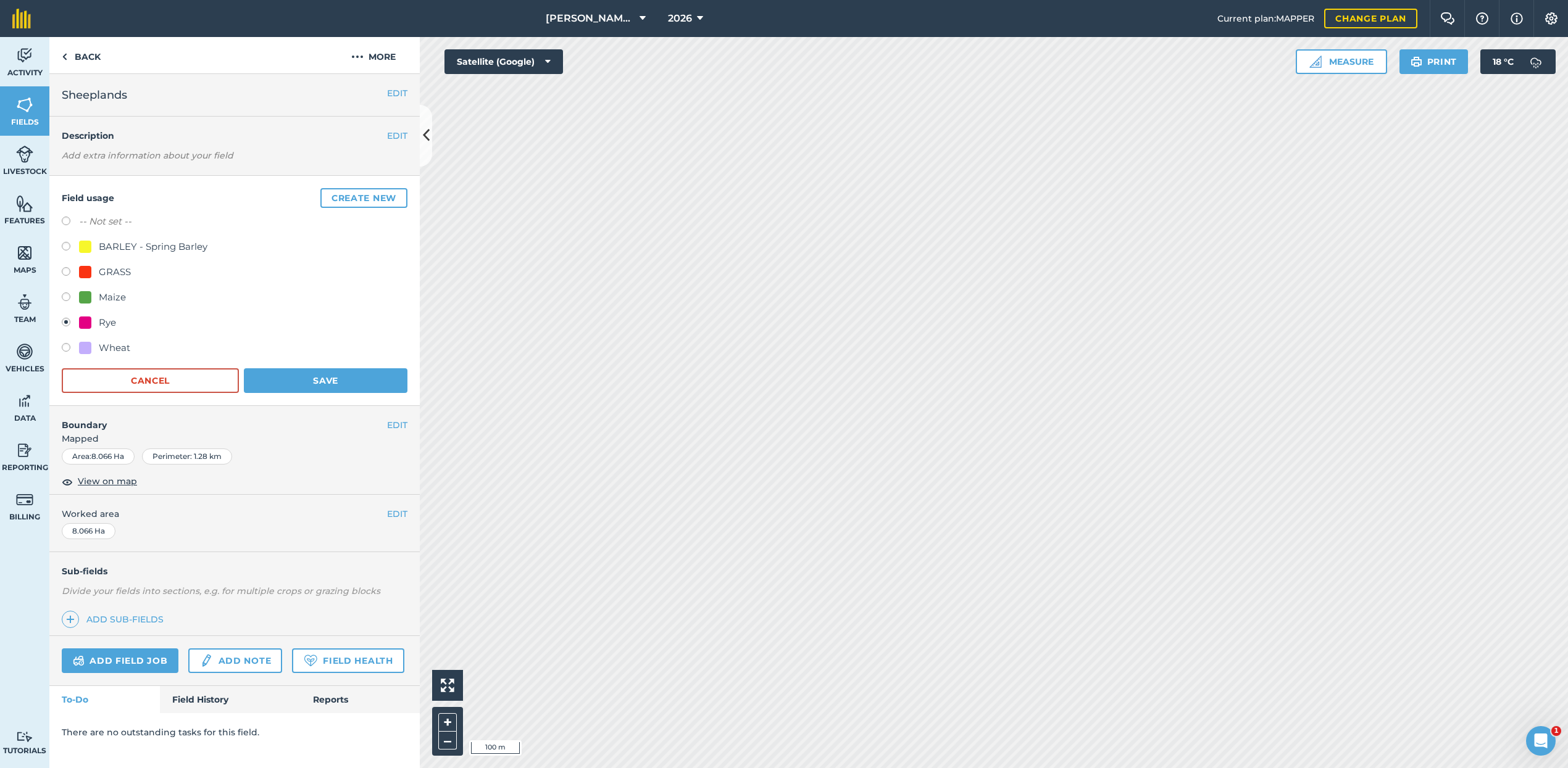
click at [345, 372] on button "Save" at bounding box center [326, 380] width 163 height 25
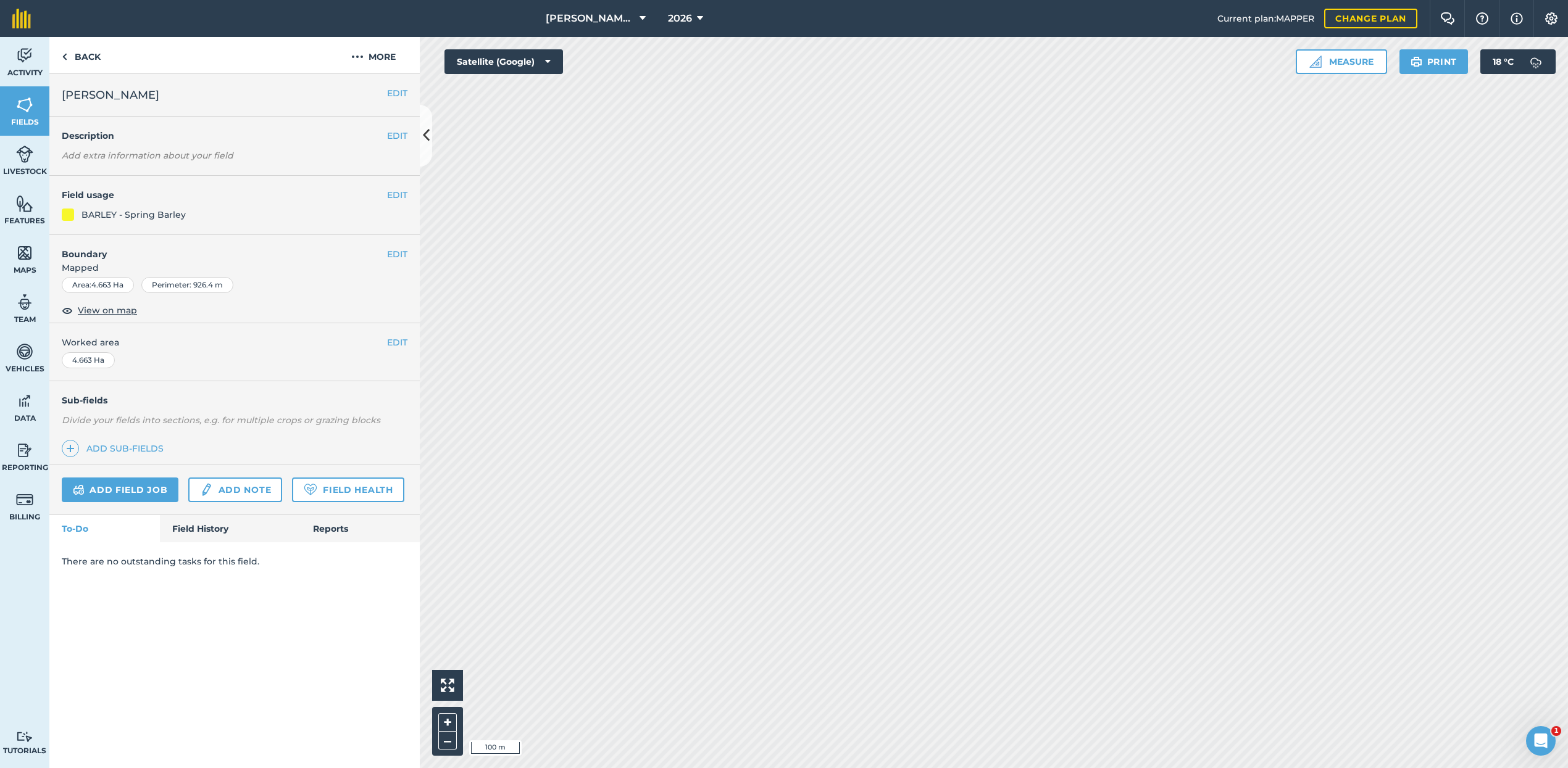
click at [392, 196] on button "EDIT" at bounding box center [397, 195] width 21 height 13
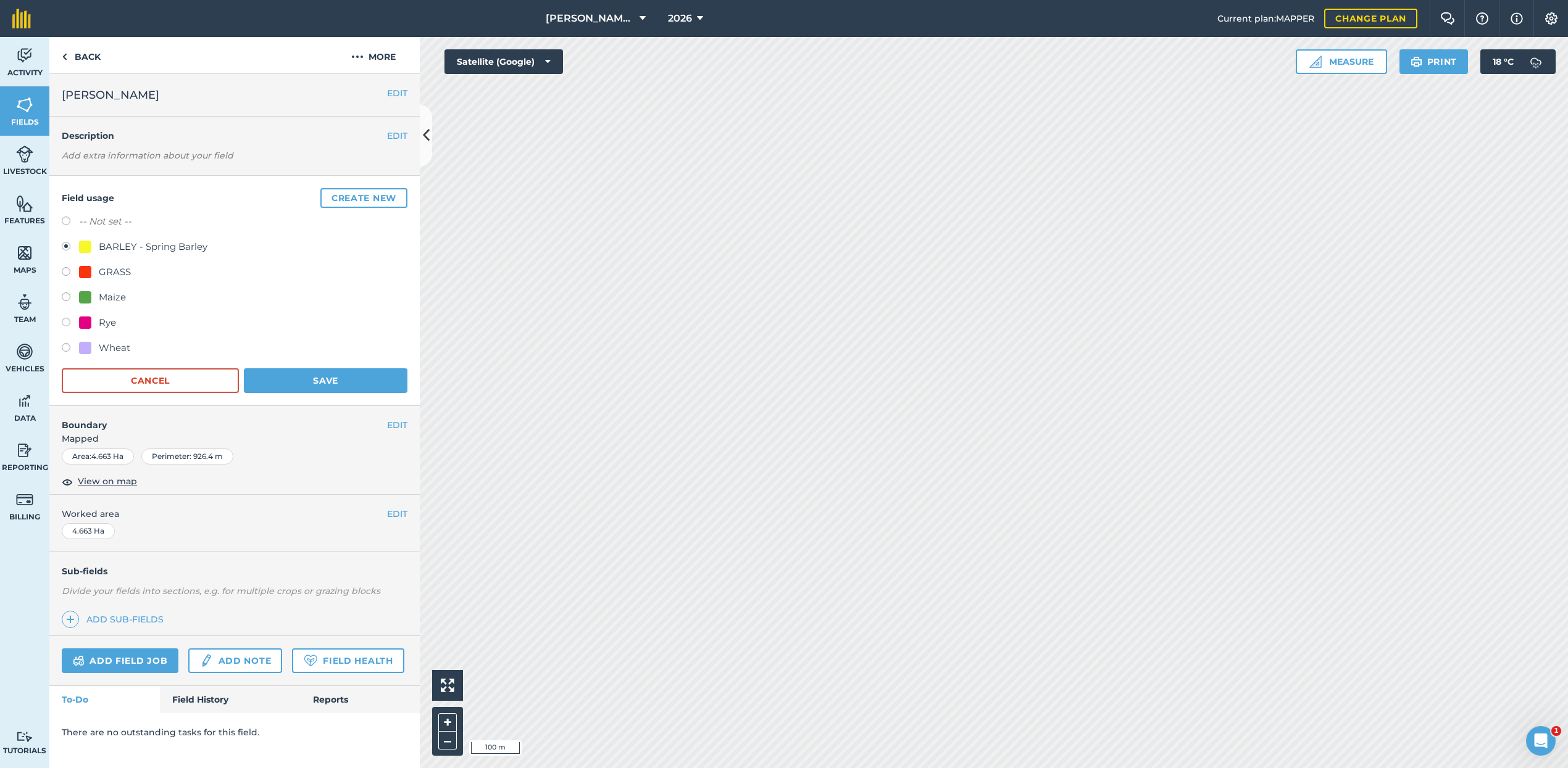
drag, startPoint x: 67, startPoint y: 323, endPoint x: 168, endPoint y: 347, distance: 103.8
click at [73, 324] on label at bounding box center [70, 323] width 17 height 12
radio input "true"
radio input "false"
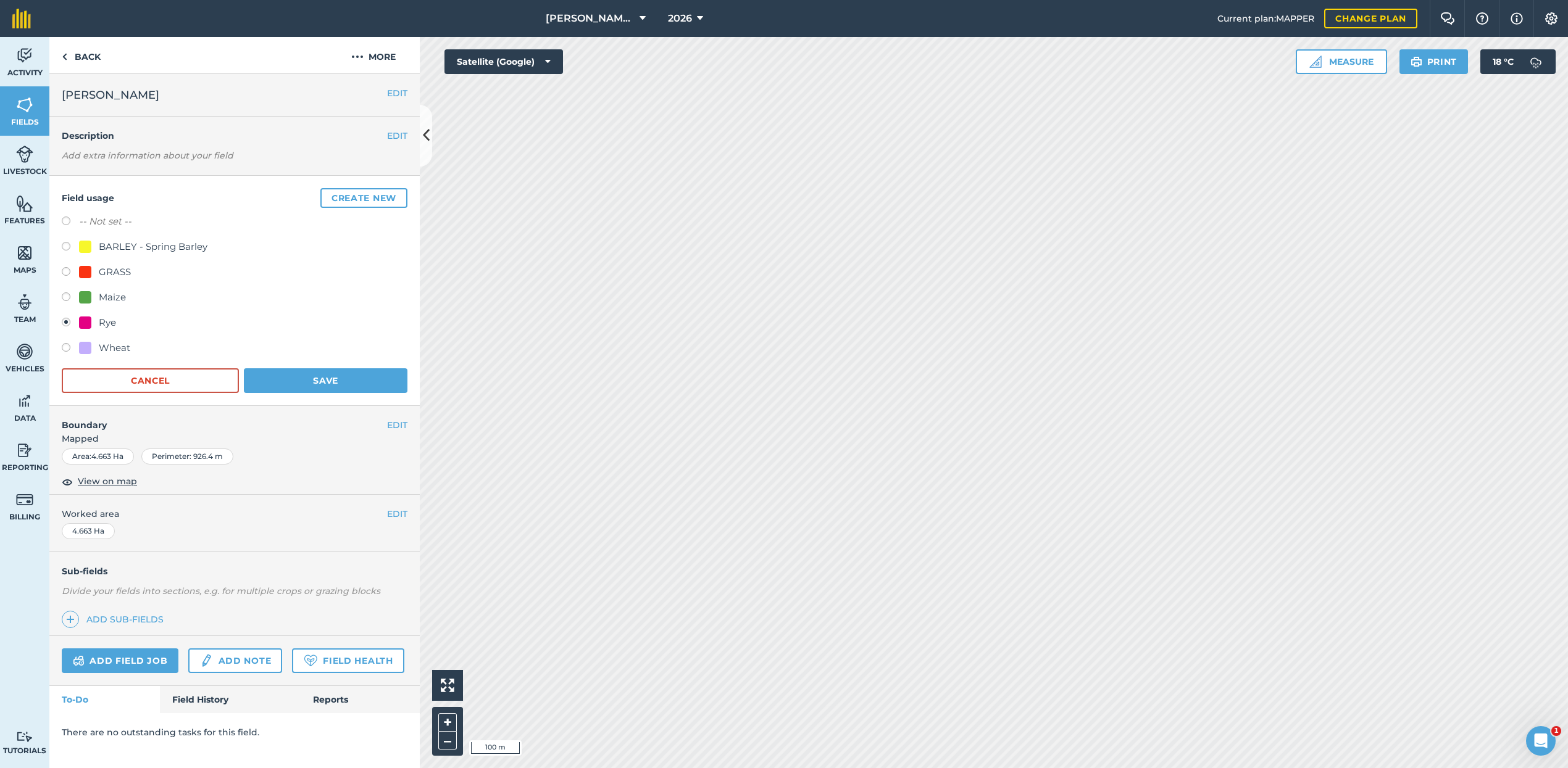
click at [295, 382] on button "Save" at bounding box center [326, 380] width 163 height 25
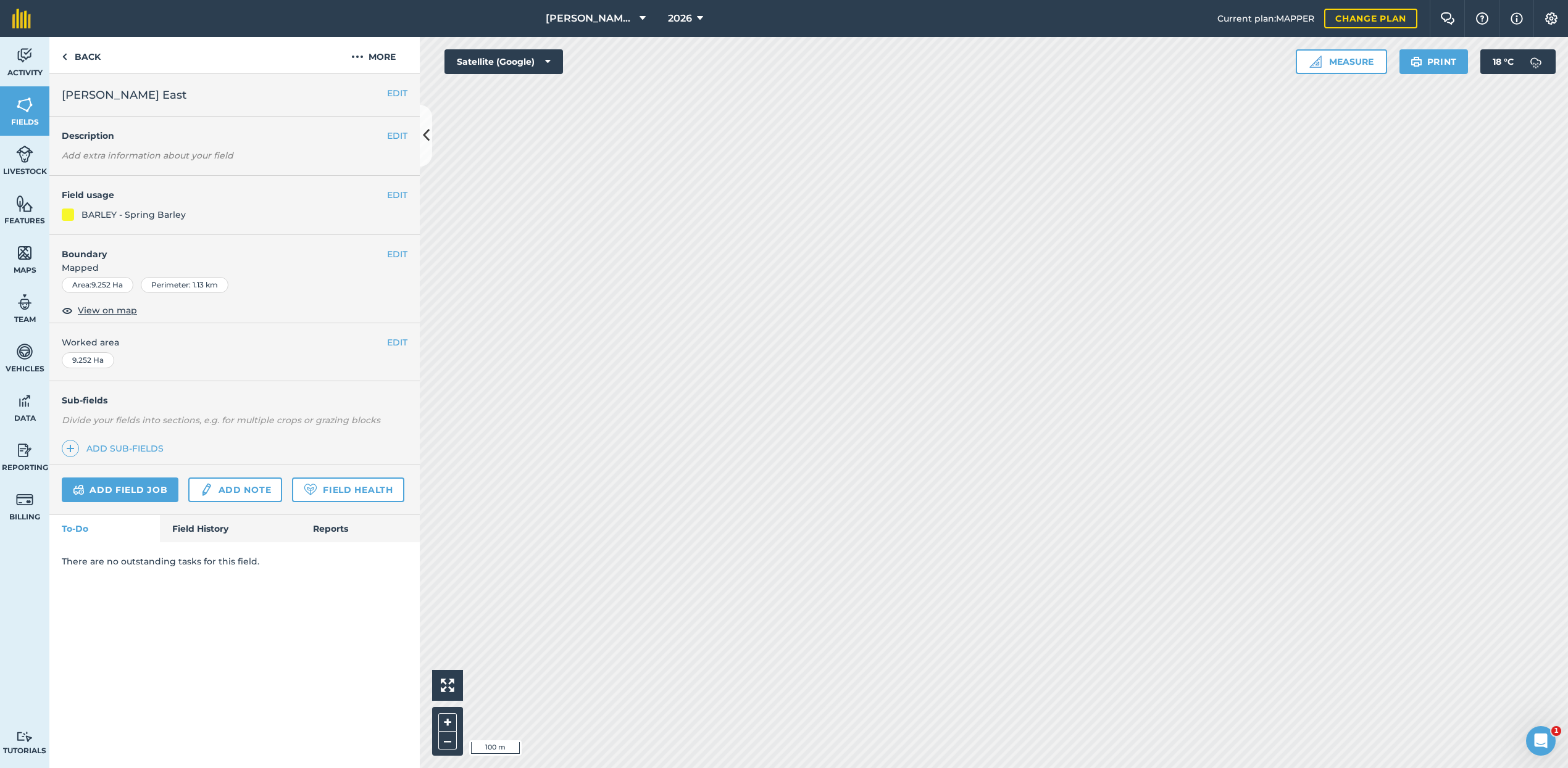
click at [397, 195] on button "EDIT" at bounding box center [397, 195] width 21 height 13
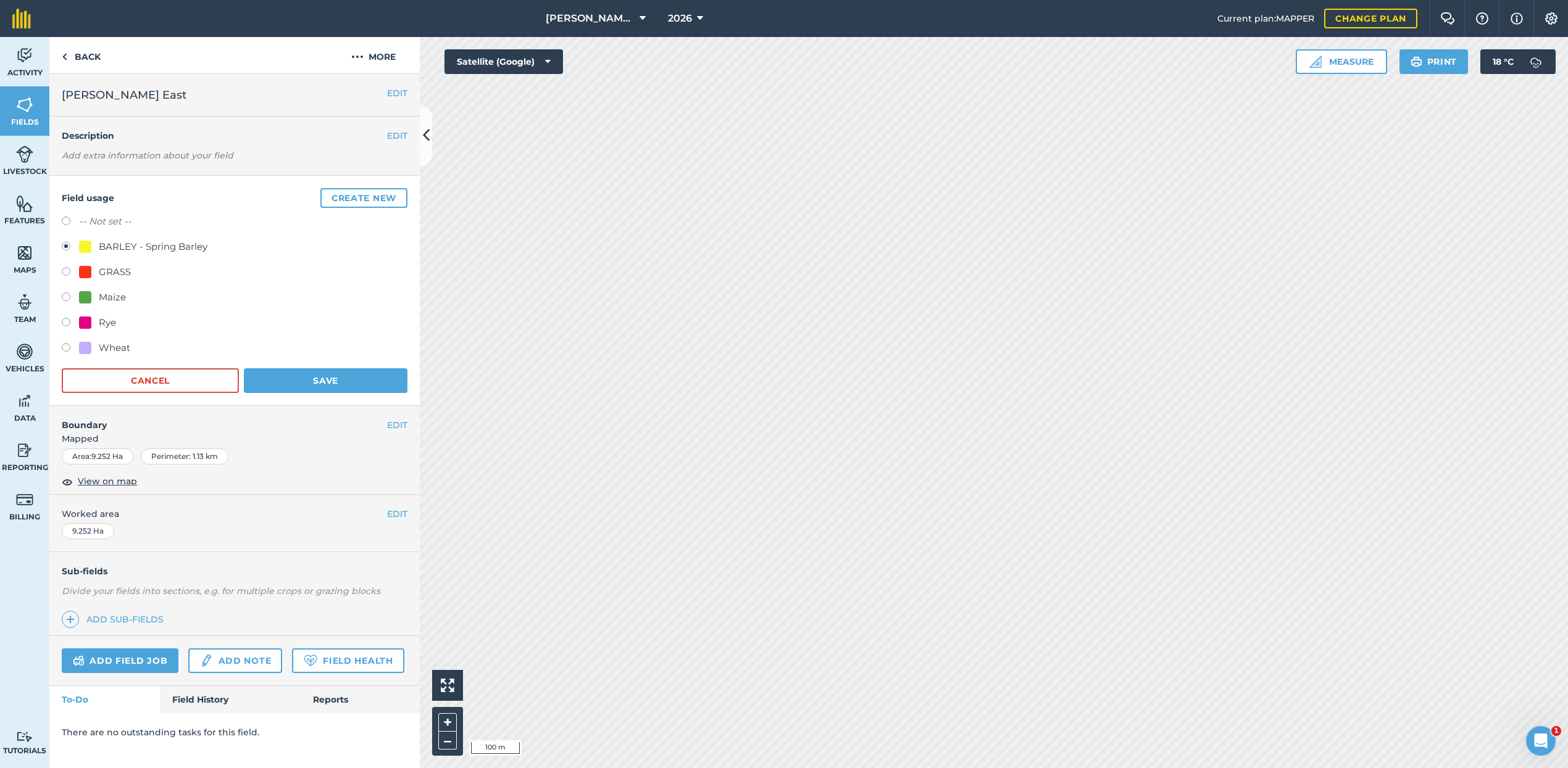
drag, startPoint x: 63, startPoint y: 320, endPoint x: 123, endPoint y: 333, distance: 61.4
click at [65, 320] on label at bounding box center [70, 323] width 17 height 12
radio input "true"
radio input "false"
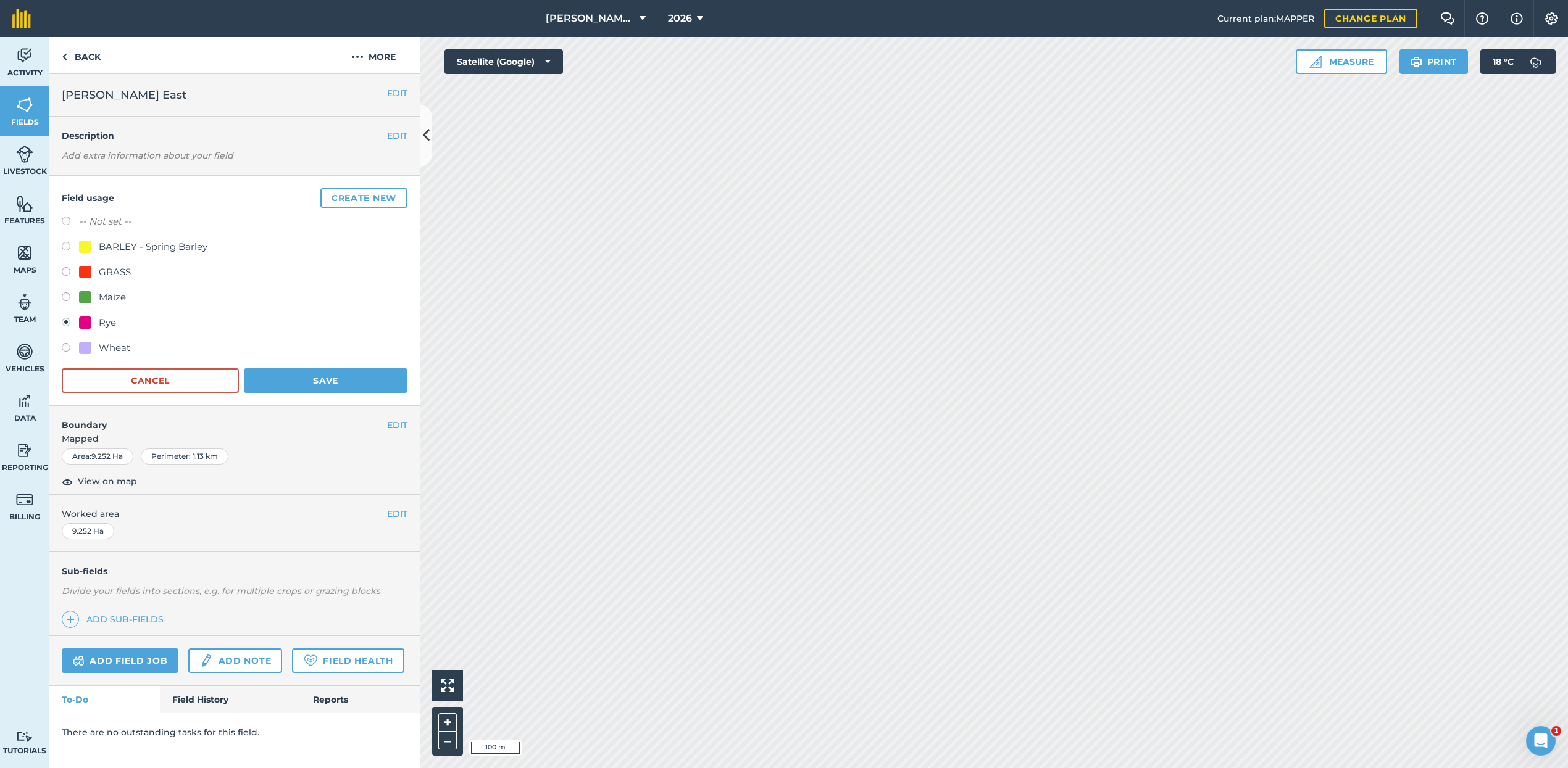
click at [316, 377] on button "Save" at bounding box center [326, 380] width 163 height 25
